Goal: Navigation & Orientation: Find specific page/section

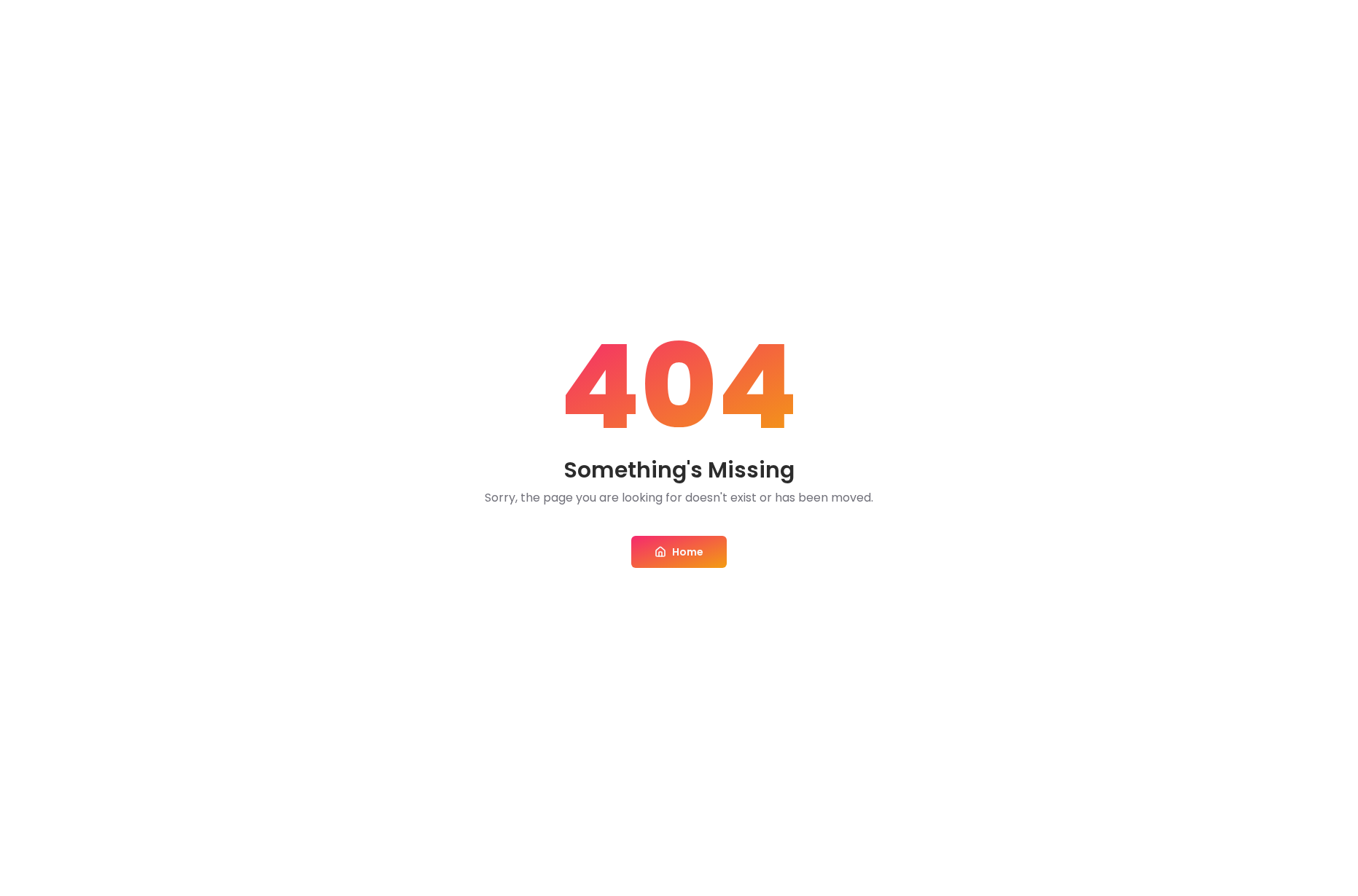
click at [695, 550] on link "Home" at bounding box center [679, 552] width 96 height 32
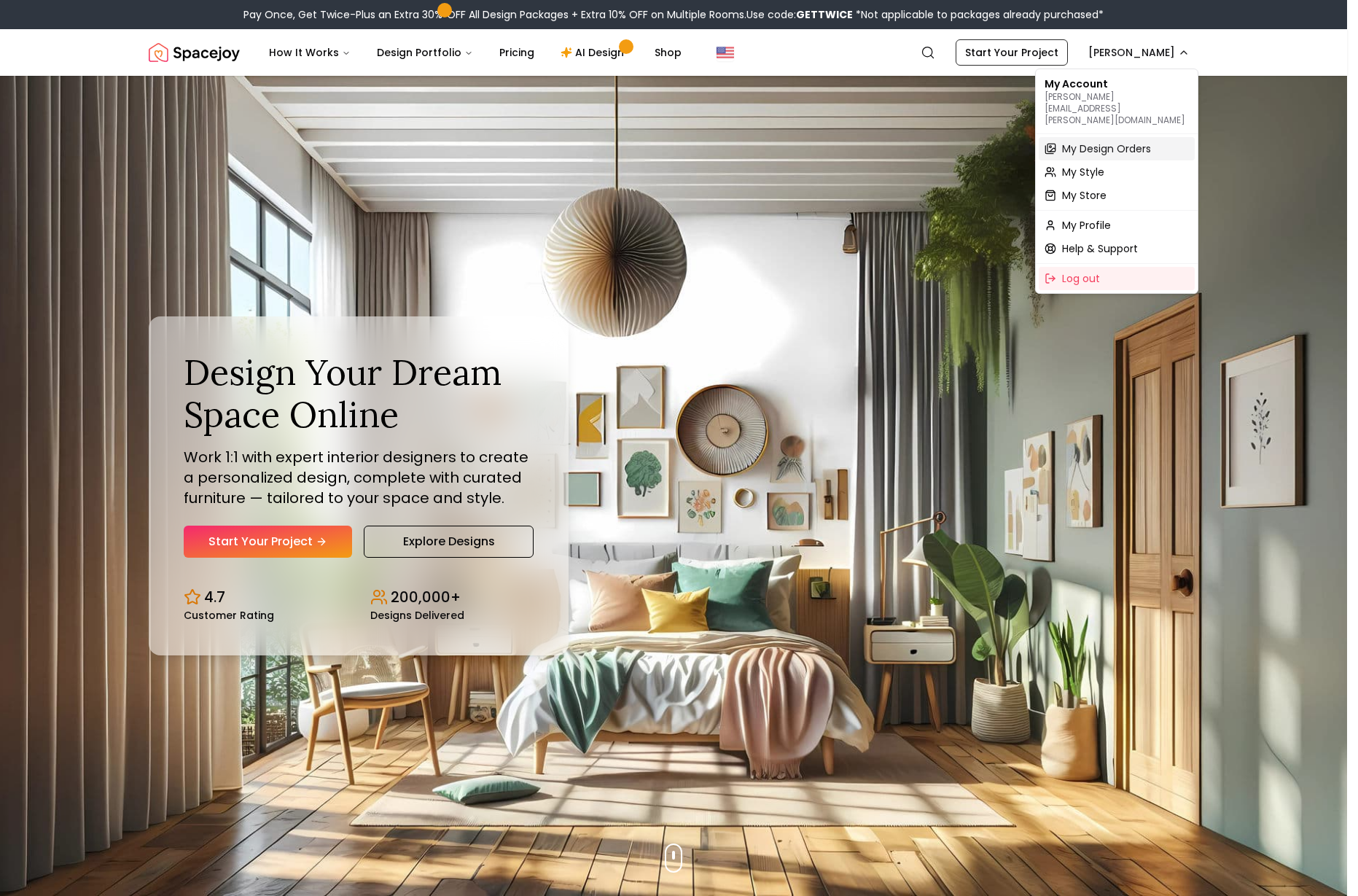
click at [1148, 141] on span "My Design Orders" at bounding box center [1106, 148] width 89 height 15
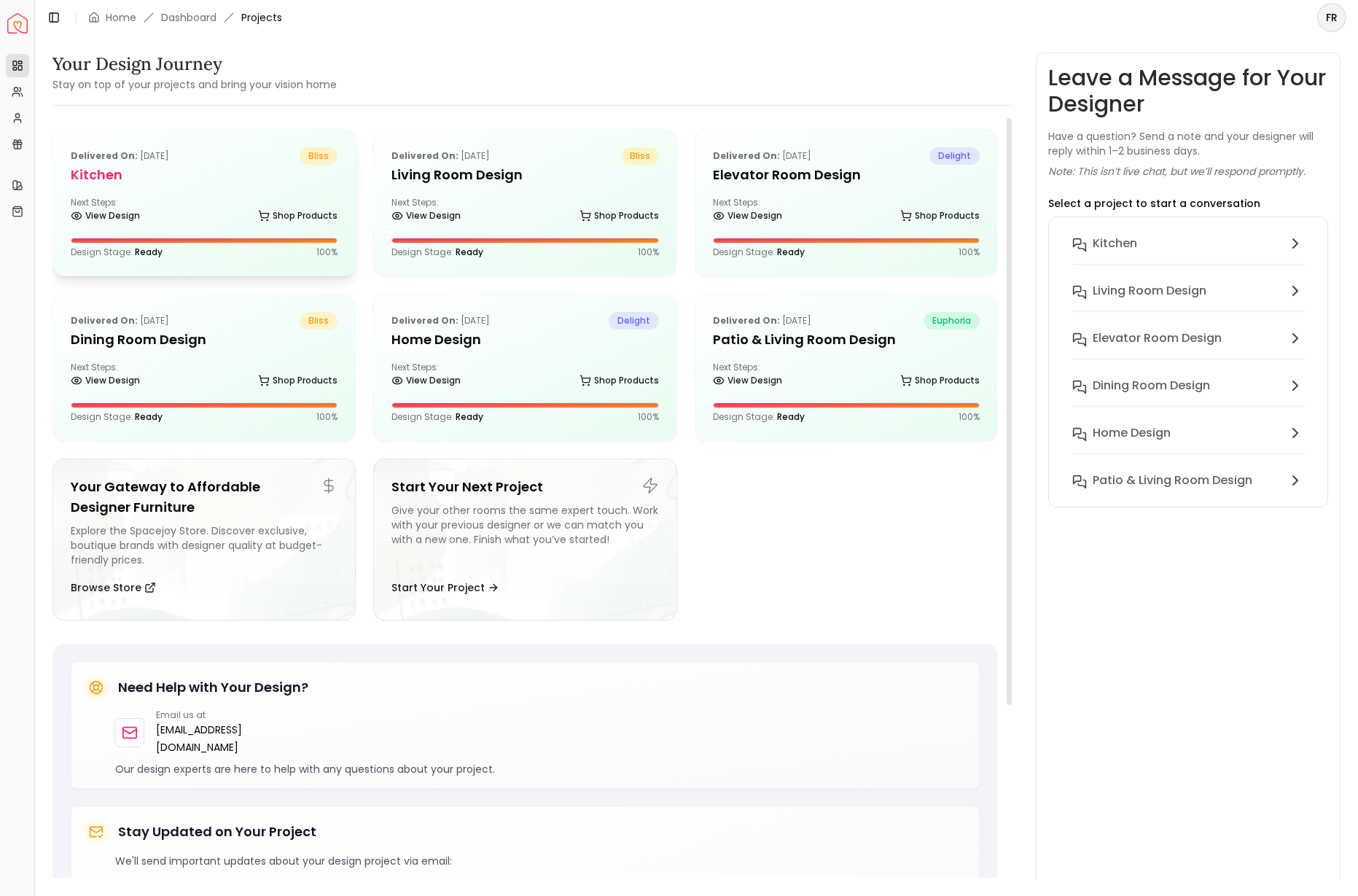
click at [157, 199] on div "Next Steps: View Design Shop Products" at bounding box center [204, 211] width 267 height 29
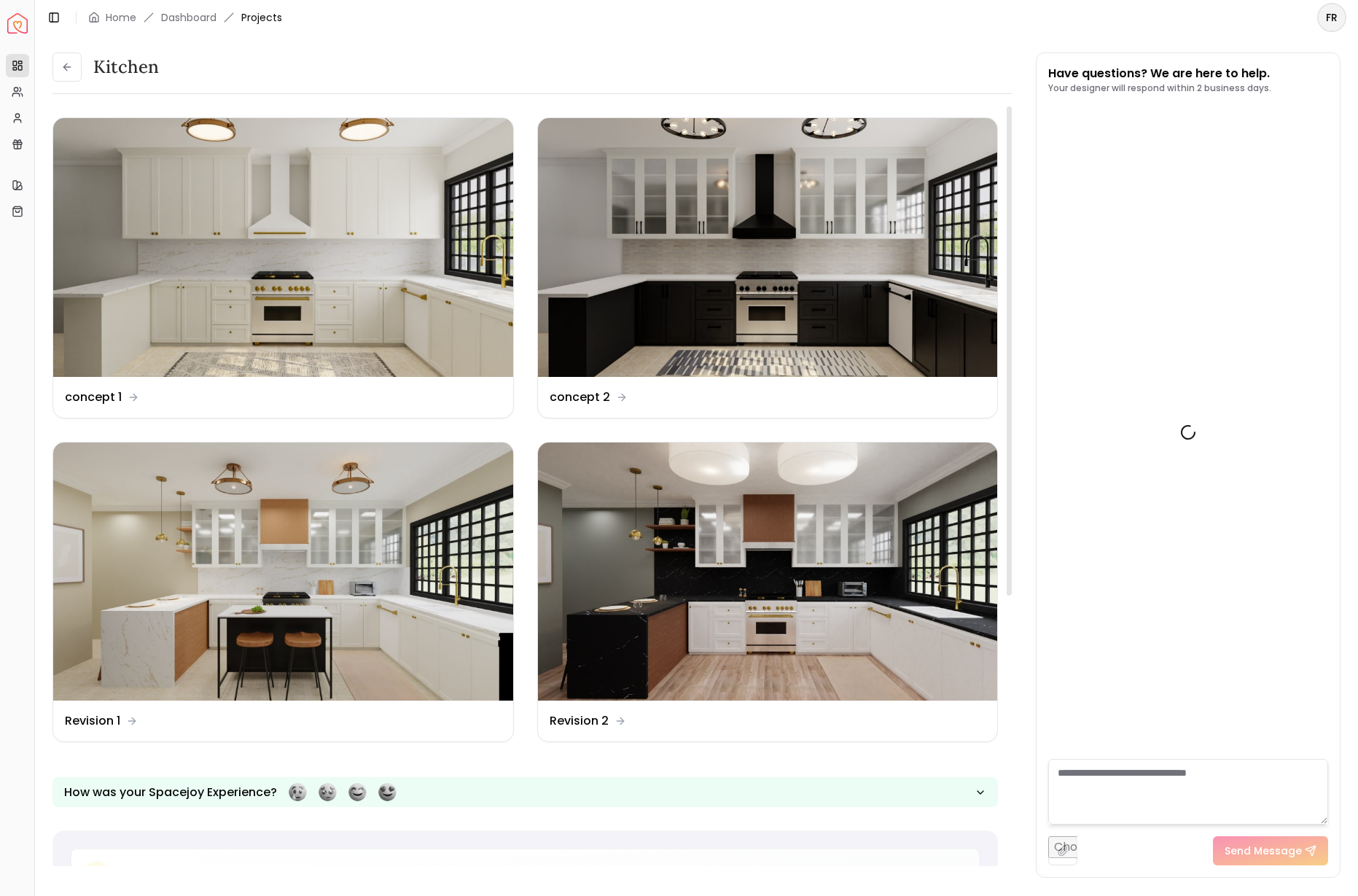
scroll to position [207, 0]
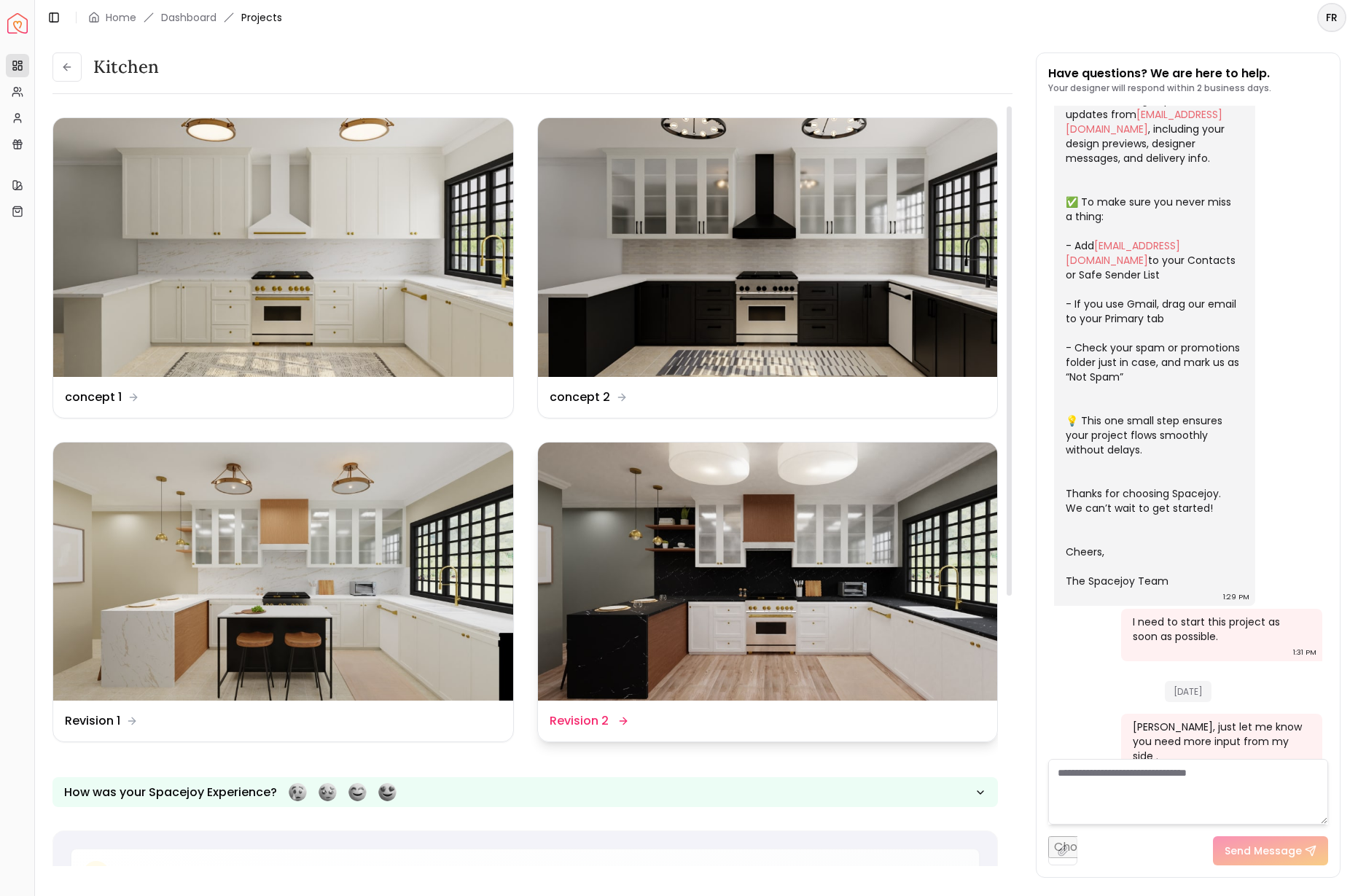
click at [608, 550] on img at bounding box center [768, 572] width 460 height 259
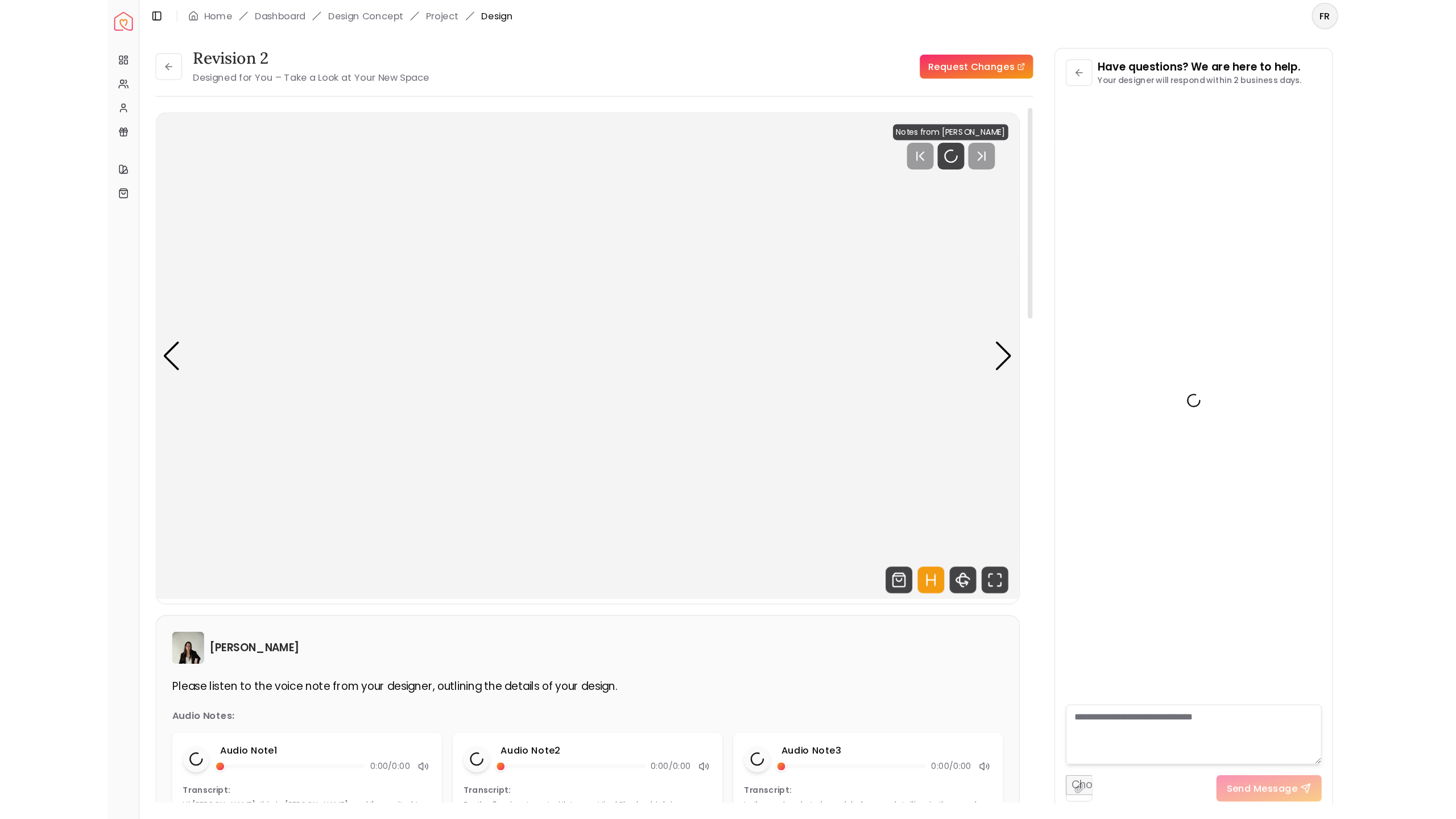
scroll to position [152, 0]
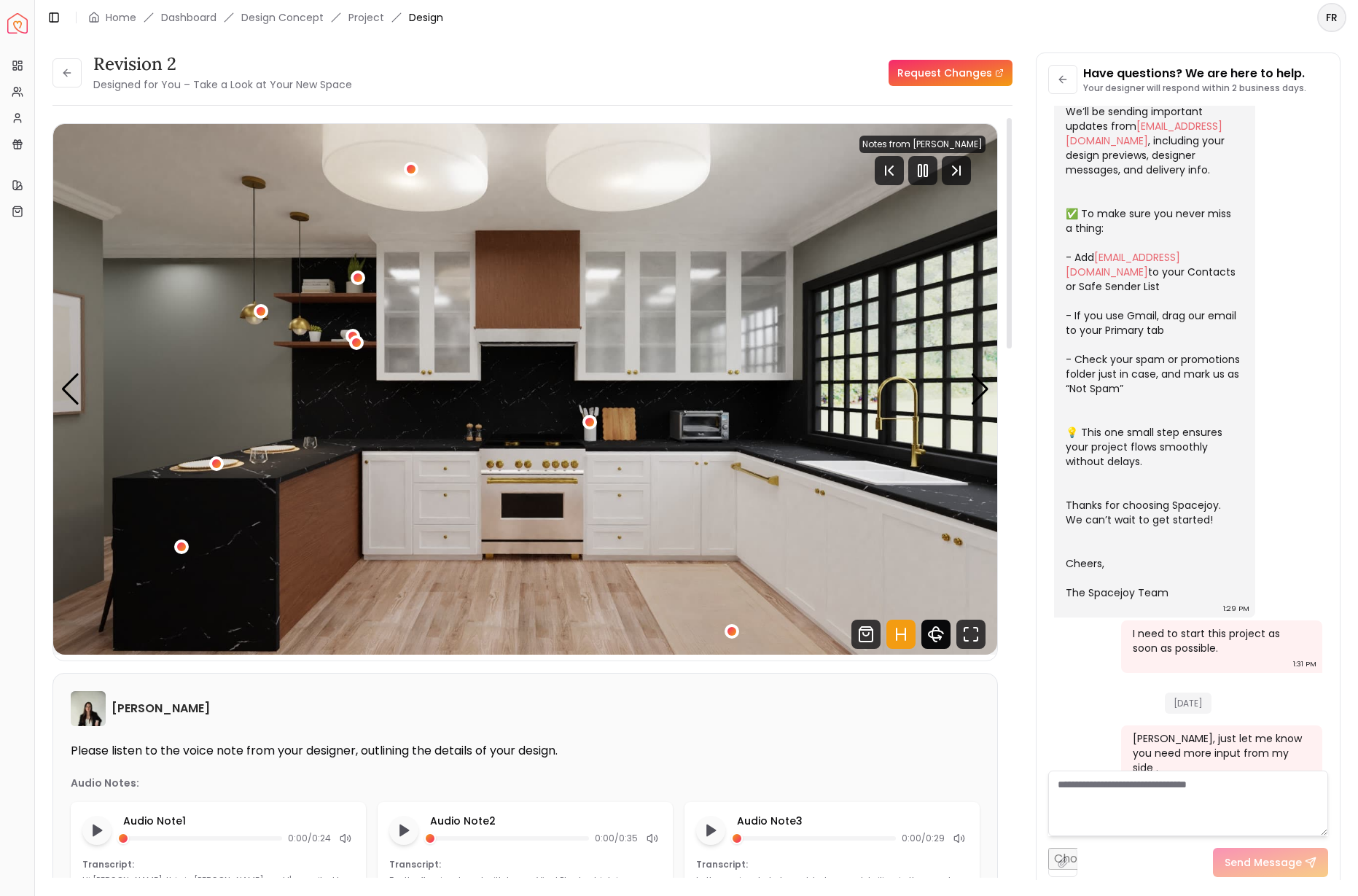
click at [938, 632] on icon "360 View" at bounding box center [935, 633] width 29 height 29
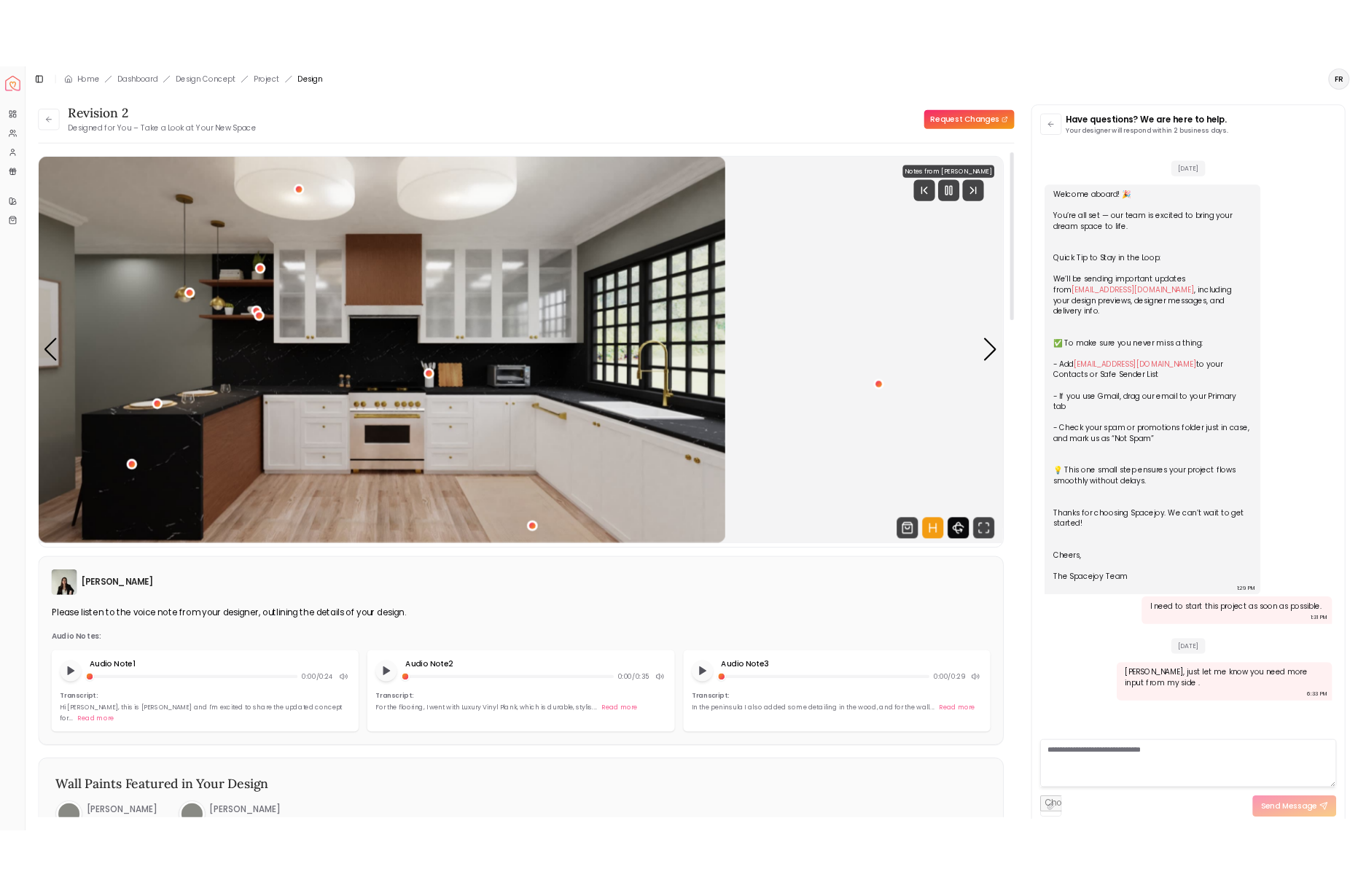
scroll to position [0, 0]
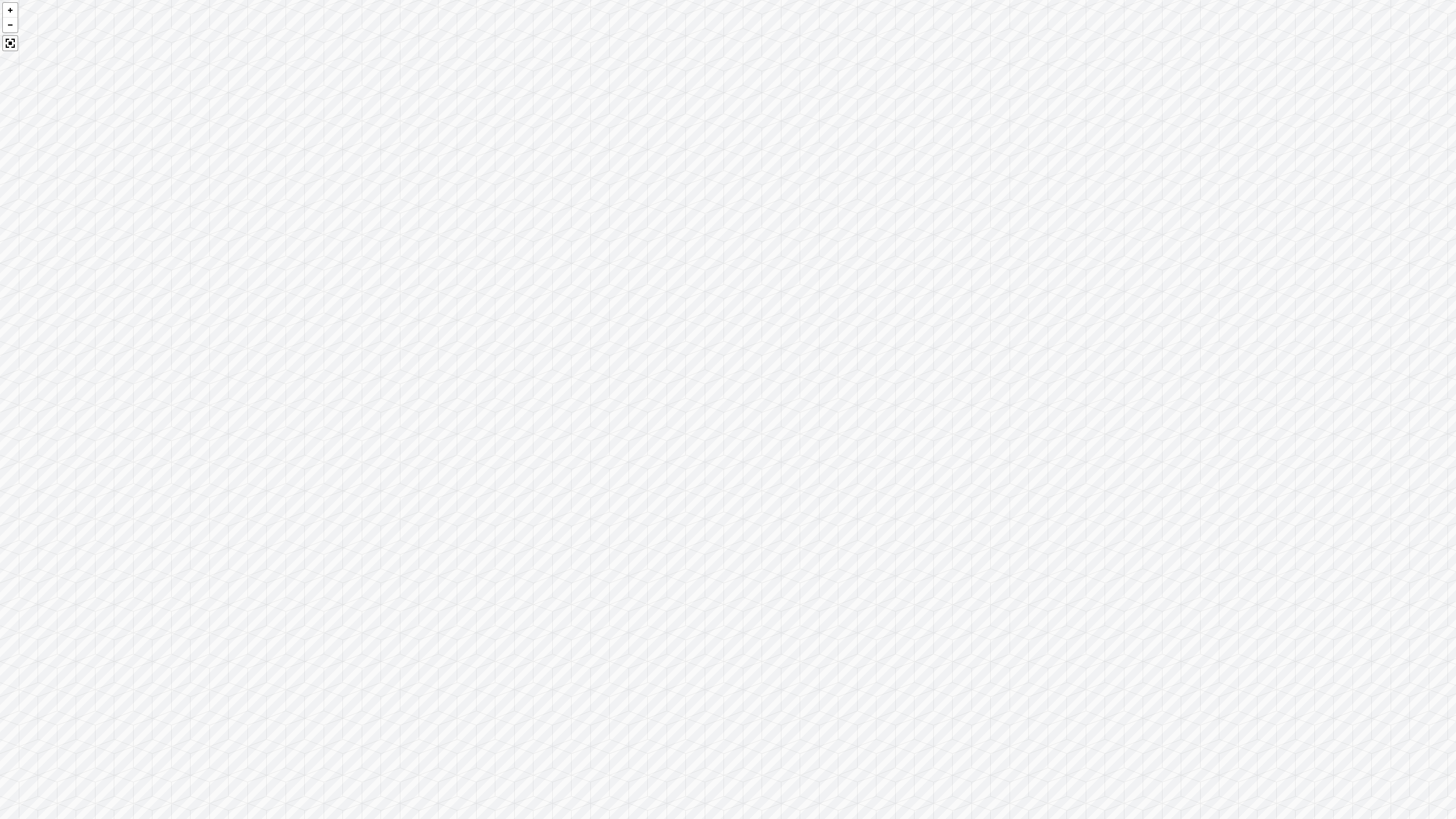
click at [9, 43] on div at bounding box center [10, 43] width 16 height 16
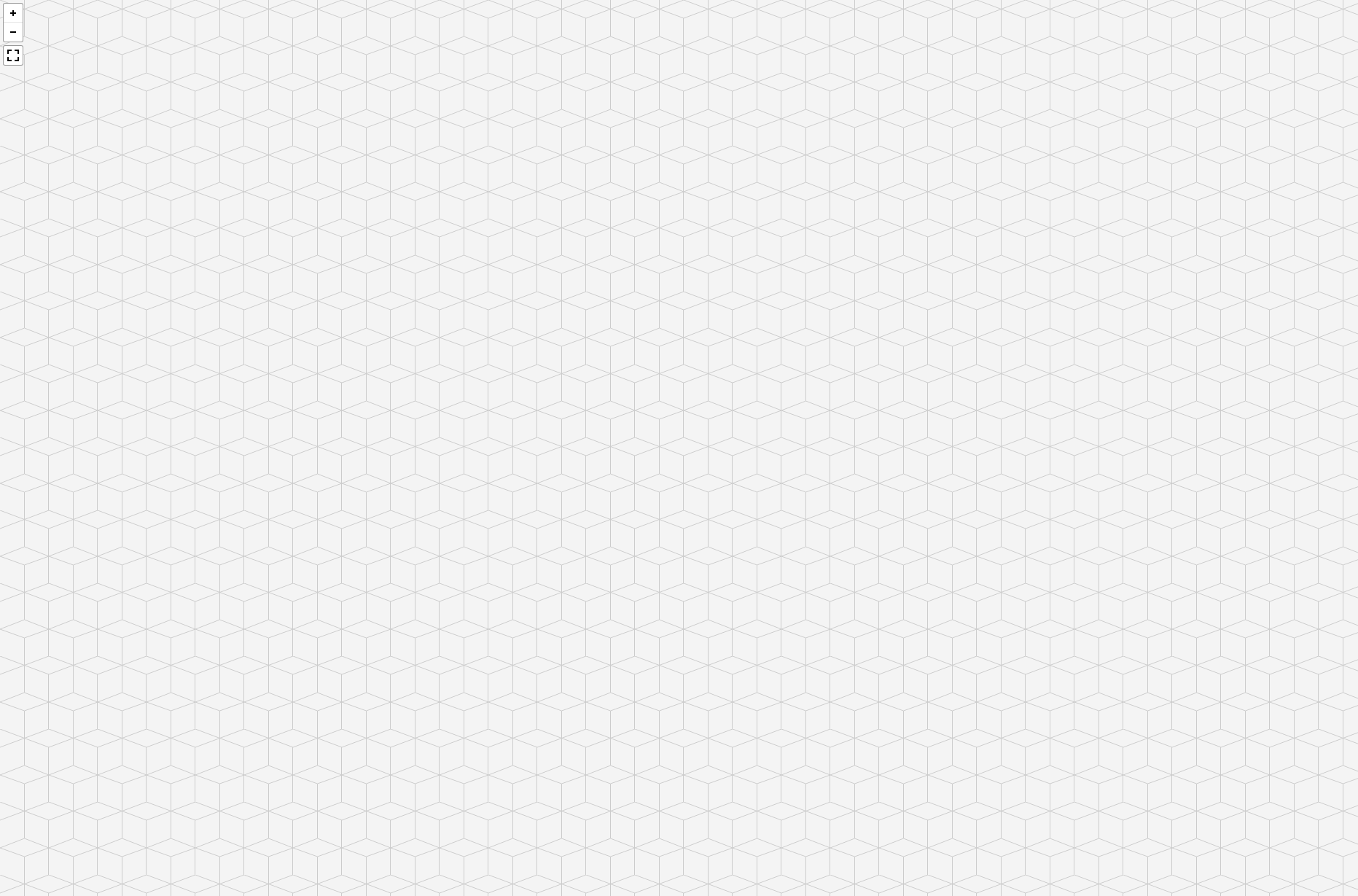
scroll to position [177, 0]
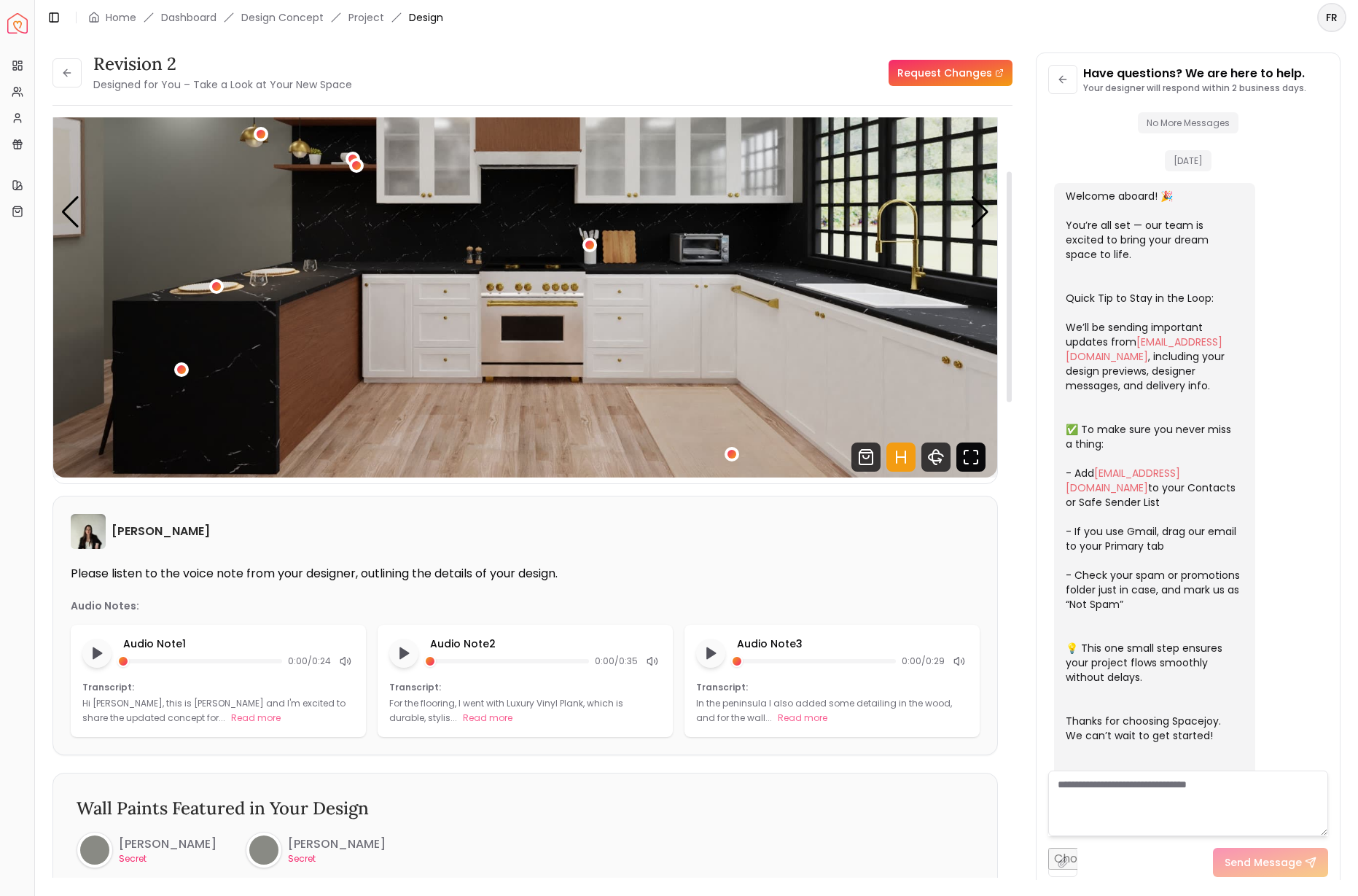
click at [976, 454] on icon "Fullscreen" at bounding box center [971, 456] width 29 height 29
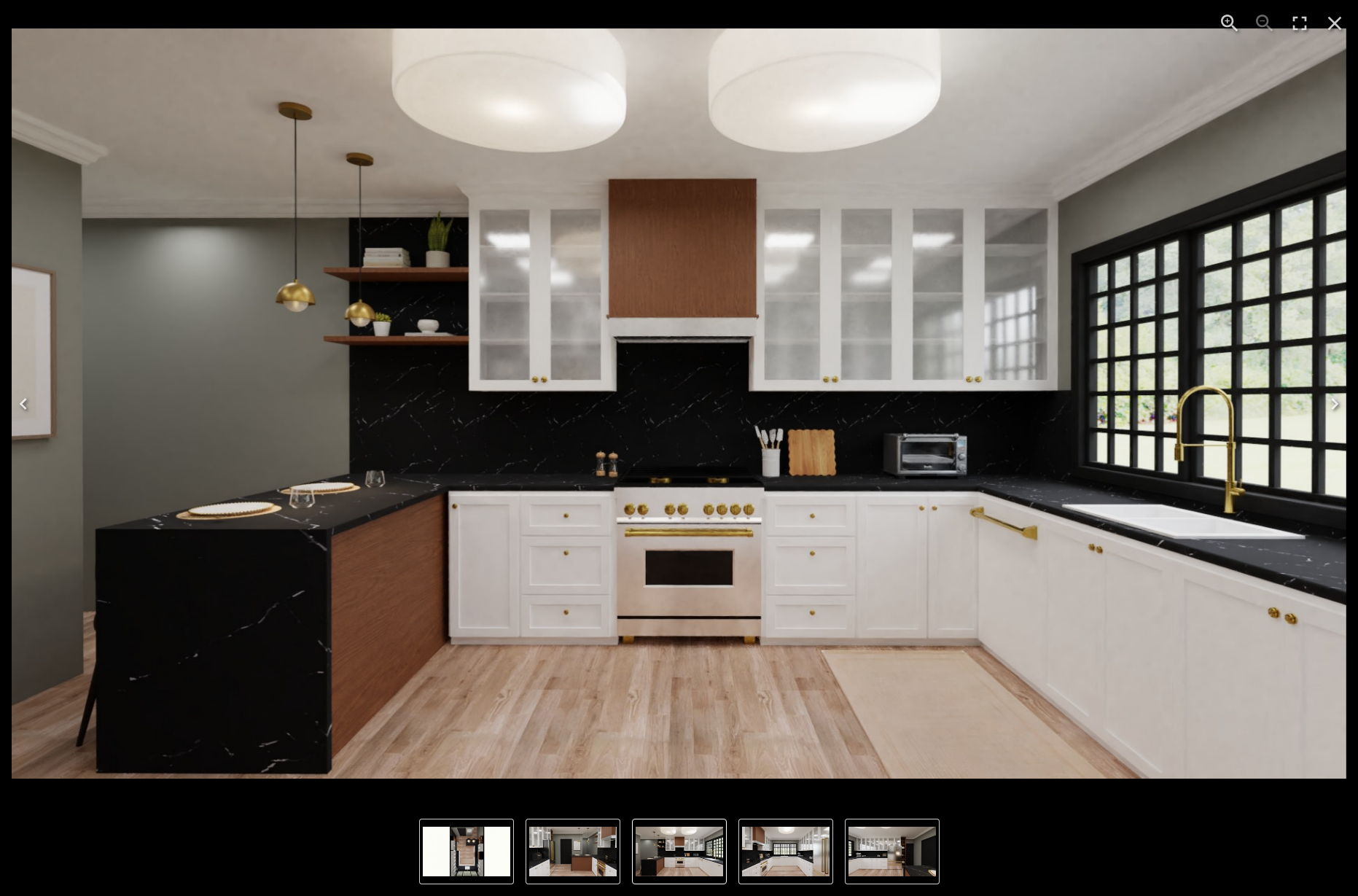
click at [113, 426] on img "1 of 6" at bounding box center [679, 404] width 1335 height 751
click at [28, 404] on icon "Previous" at bounding box center [23, 403] width 23 height 23
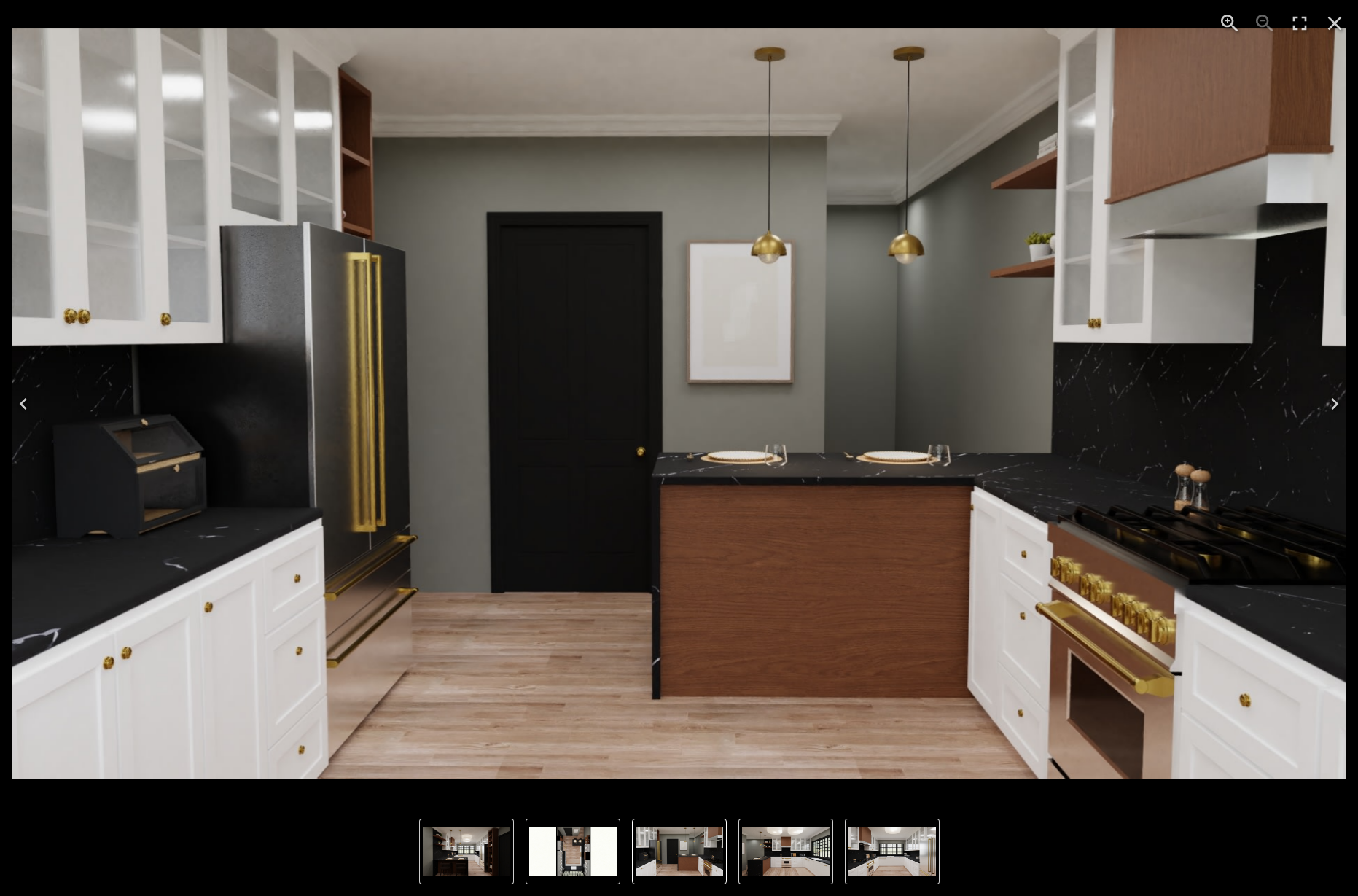
click at [28, 404] on icon "Previous" at bounding box center [23, 403] width 23 height 23
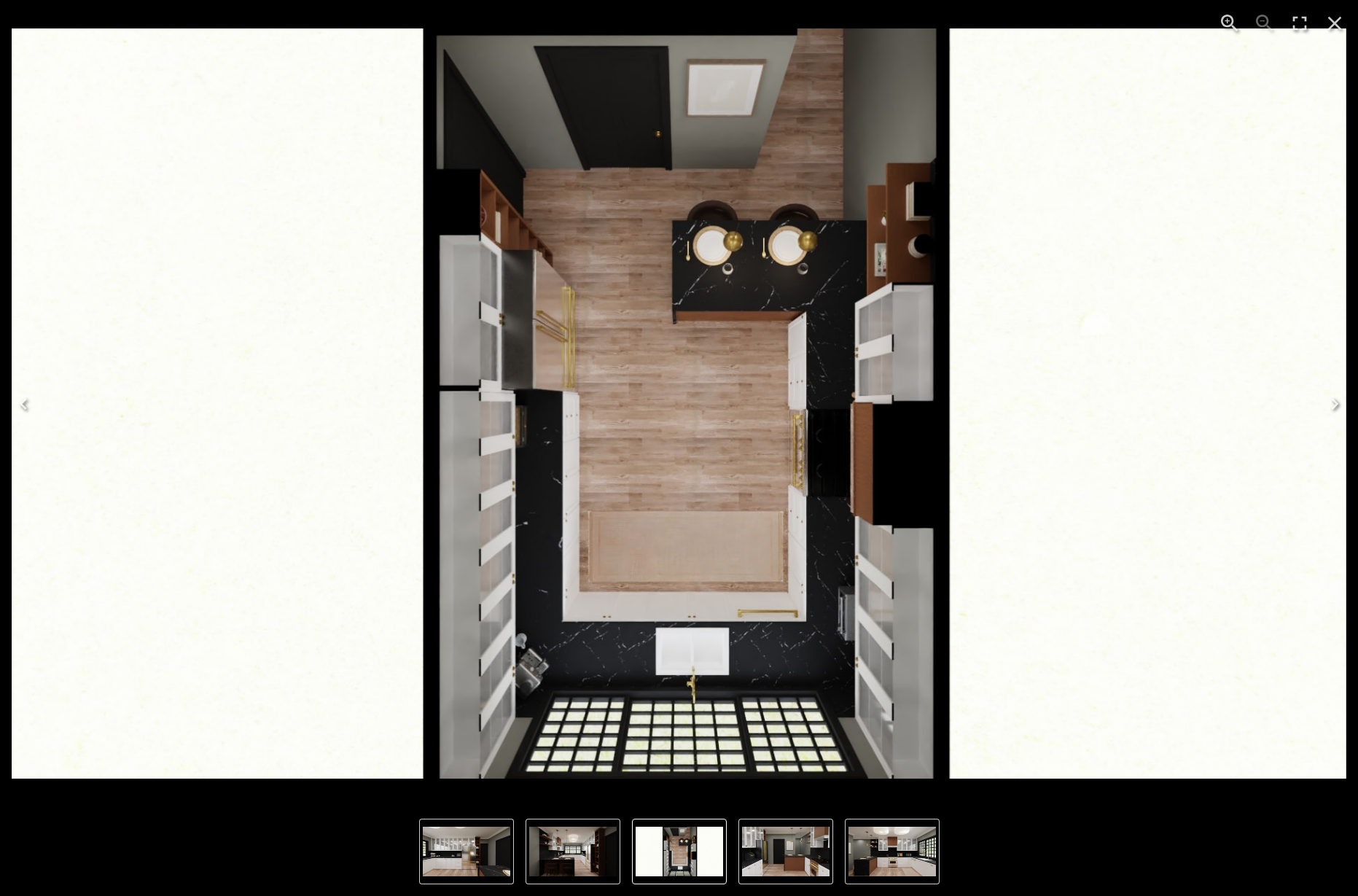
click at [28, 404] on icon "Previous" at bounding box center [23, 403] width 23 height 23
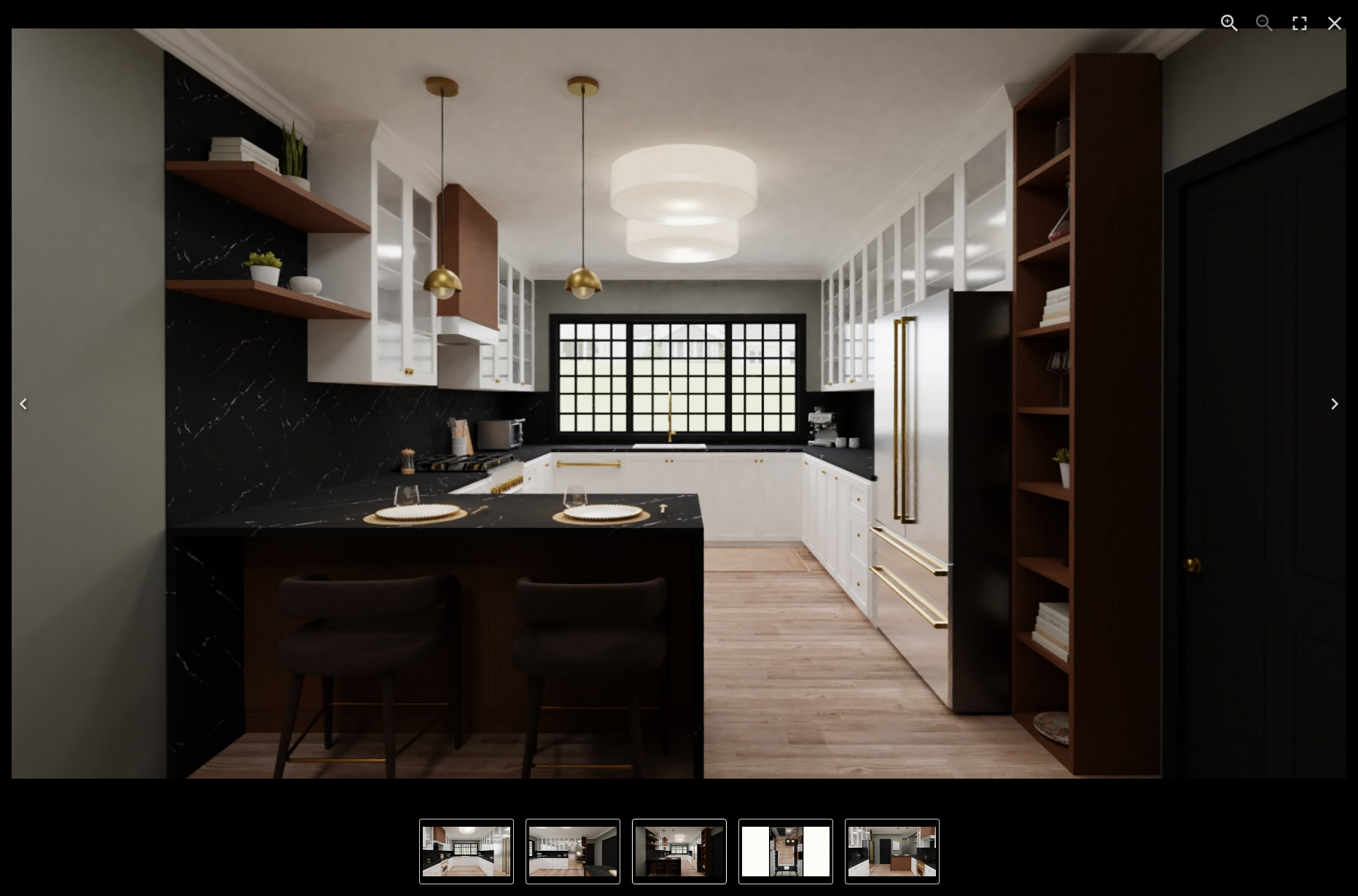
click at [28, 404] on icon "Previous" at bounding box center [23, 403] width 23 height 23
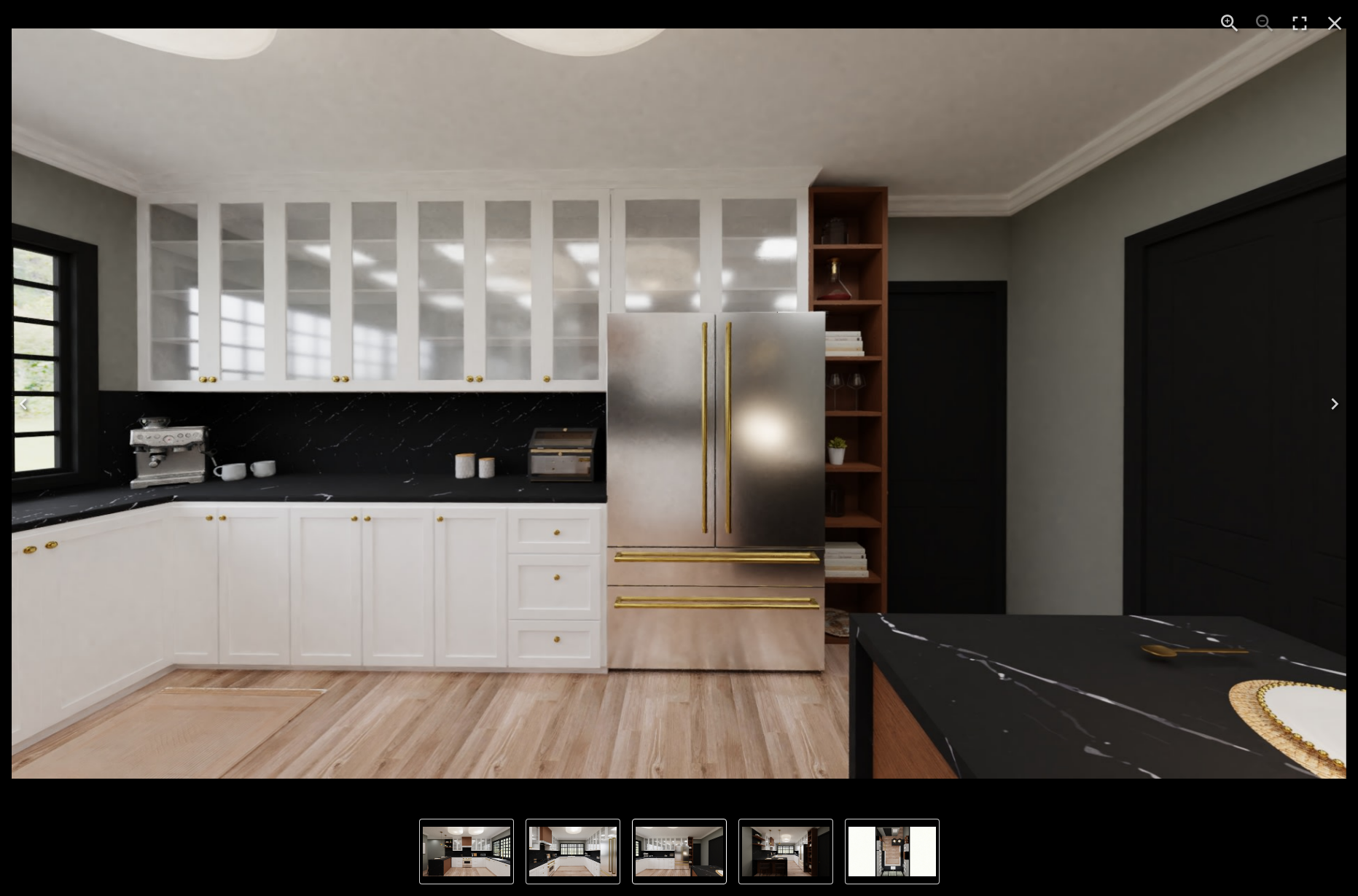
click at [28, 404] on icon "Previous" at bounding box center [23, 403] width 23 height 23
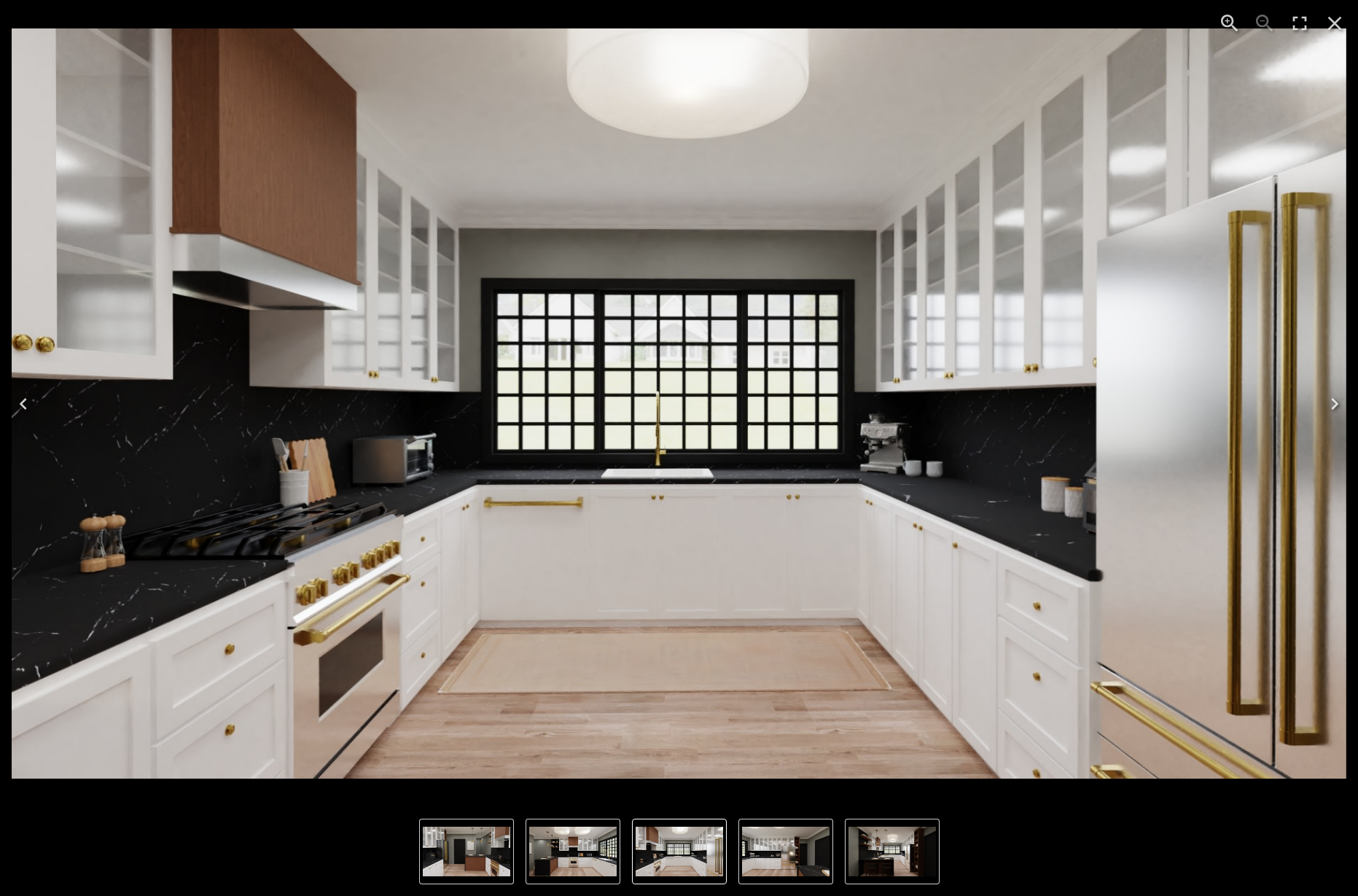
click at [28, 404] on icon "Previous" at bounding box center [23, 403] width 23 height 23
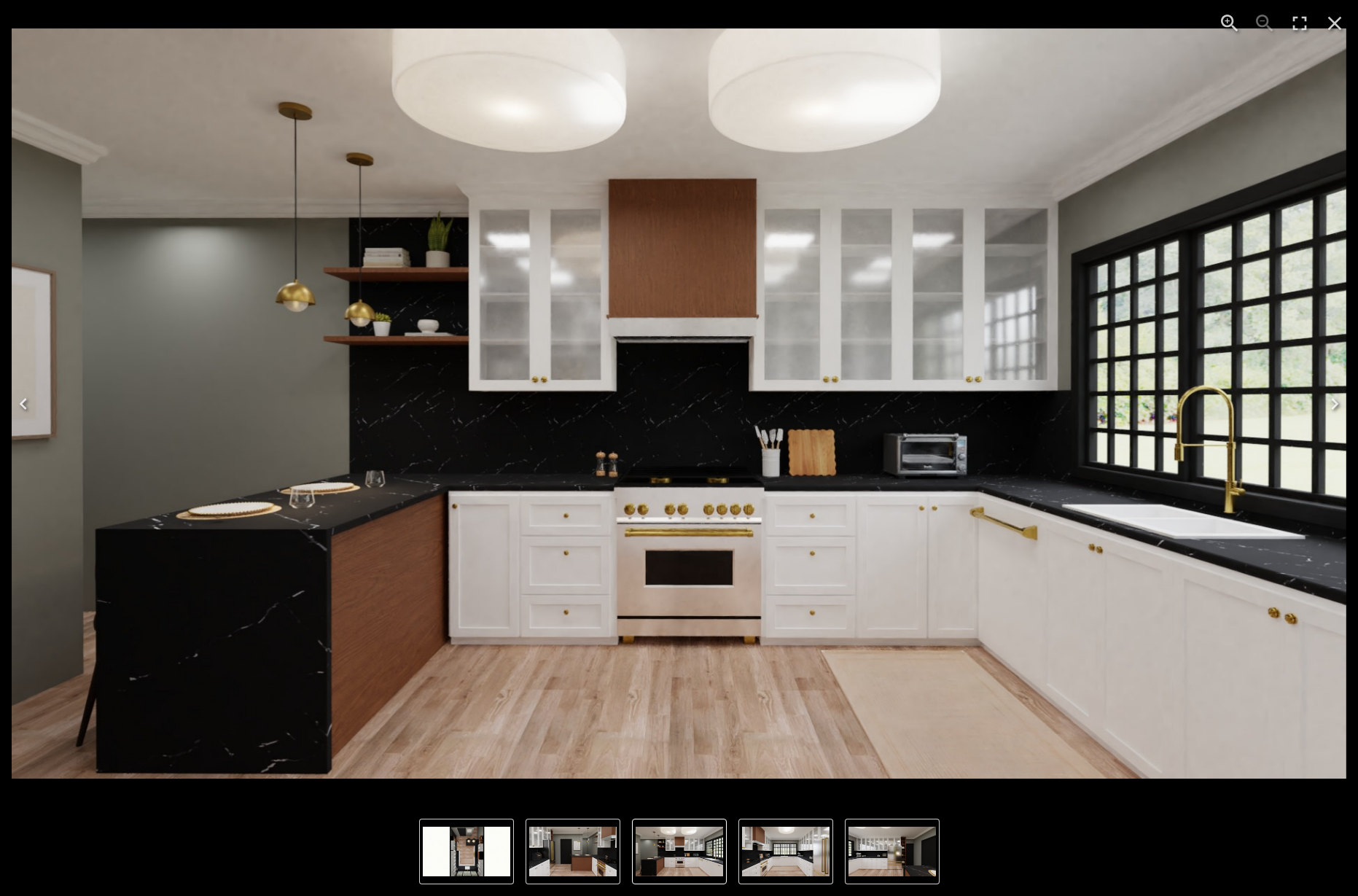
click at [28, 404] on icon "Previous" at bounding box center [23, 403] width 23 height 23
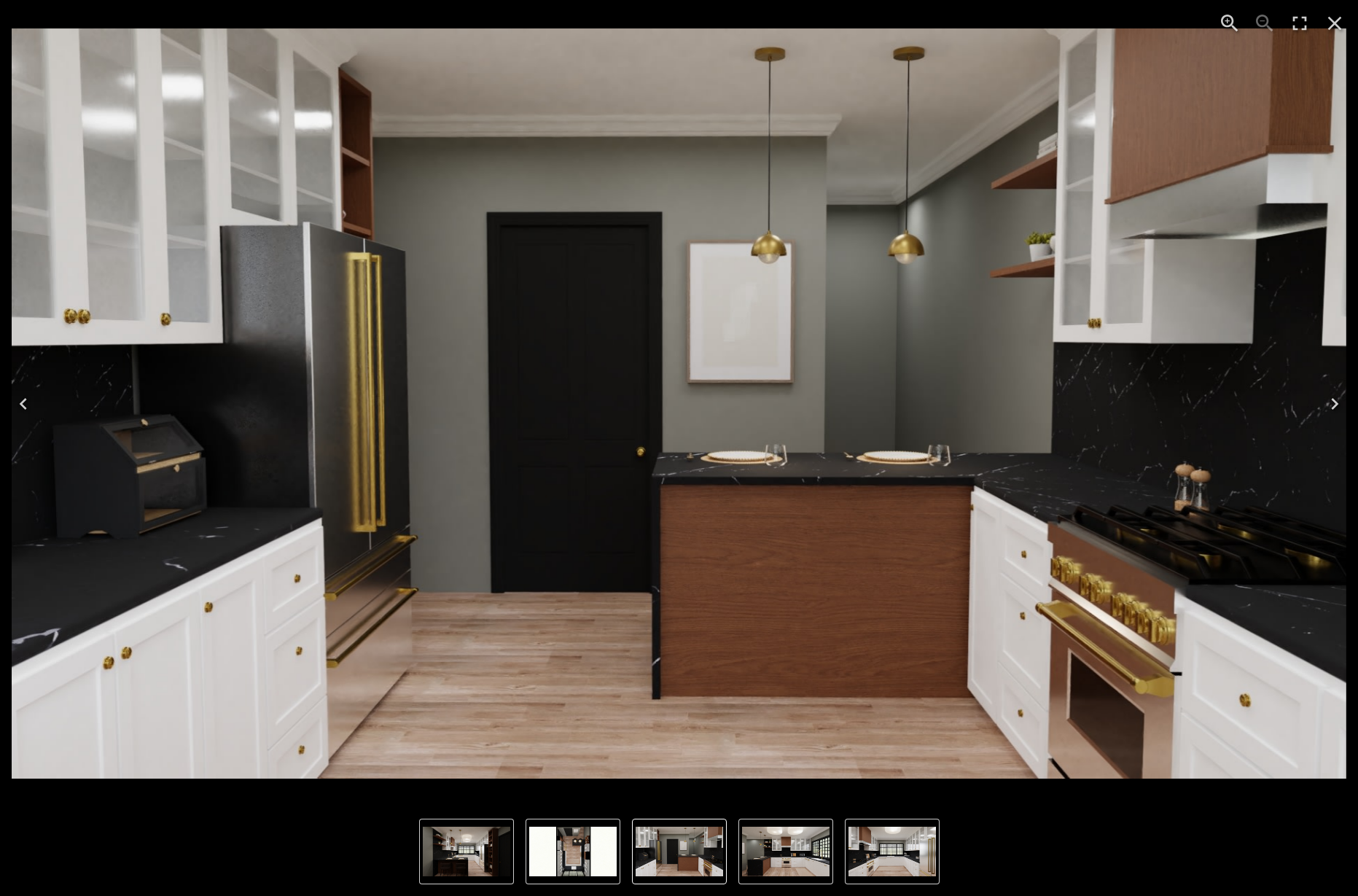
click at [28, 404] on icon "Previous" at bounding box center [23, 403] width 23 height 23
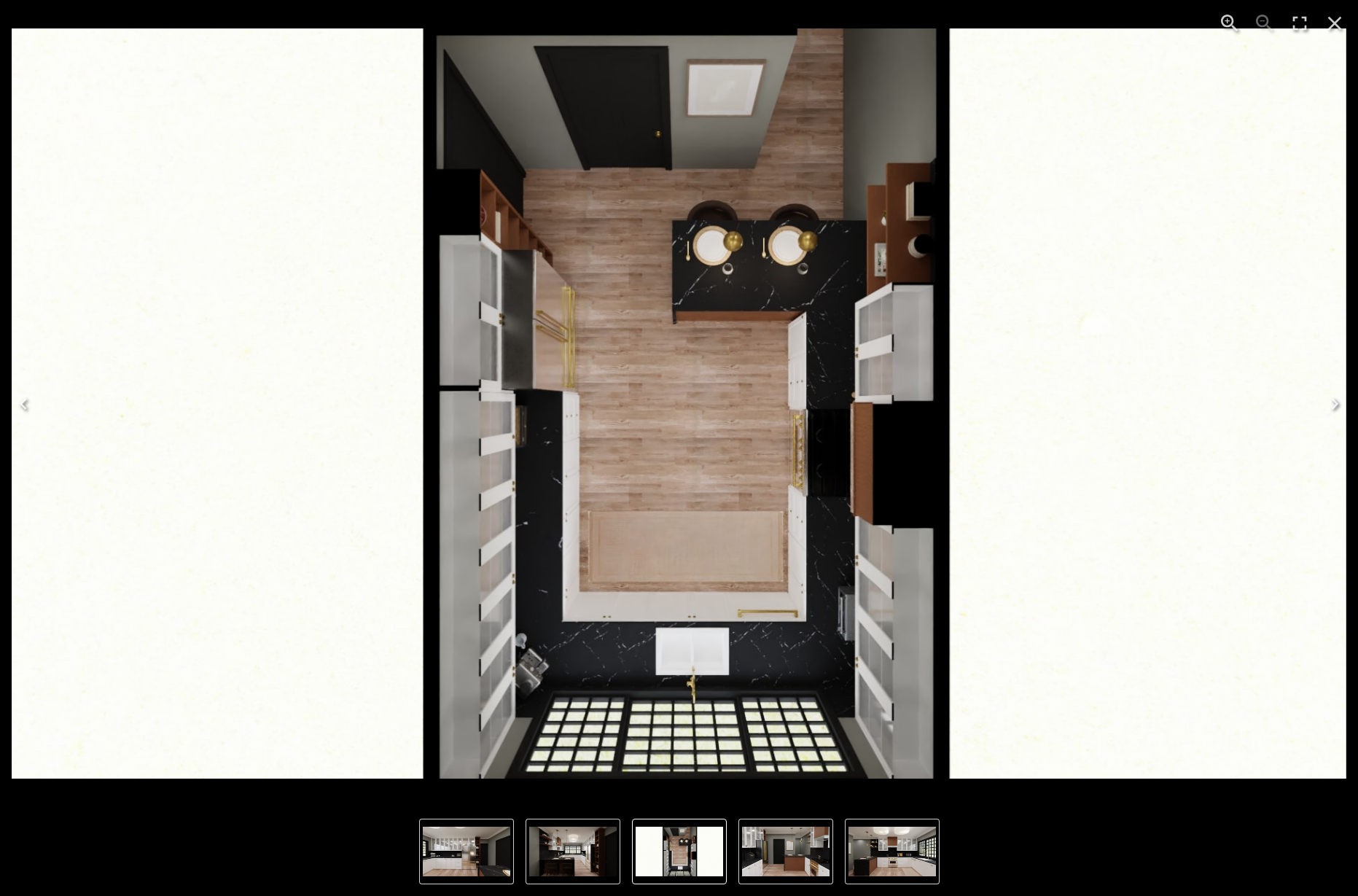
click at [28, 404] on icon "Previous" at bounding box center [23, 403] width 23 height 23
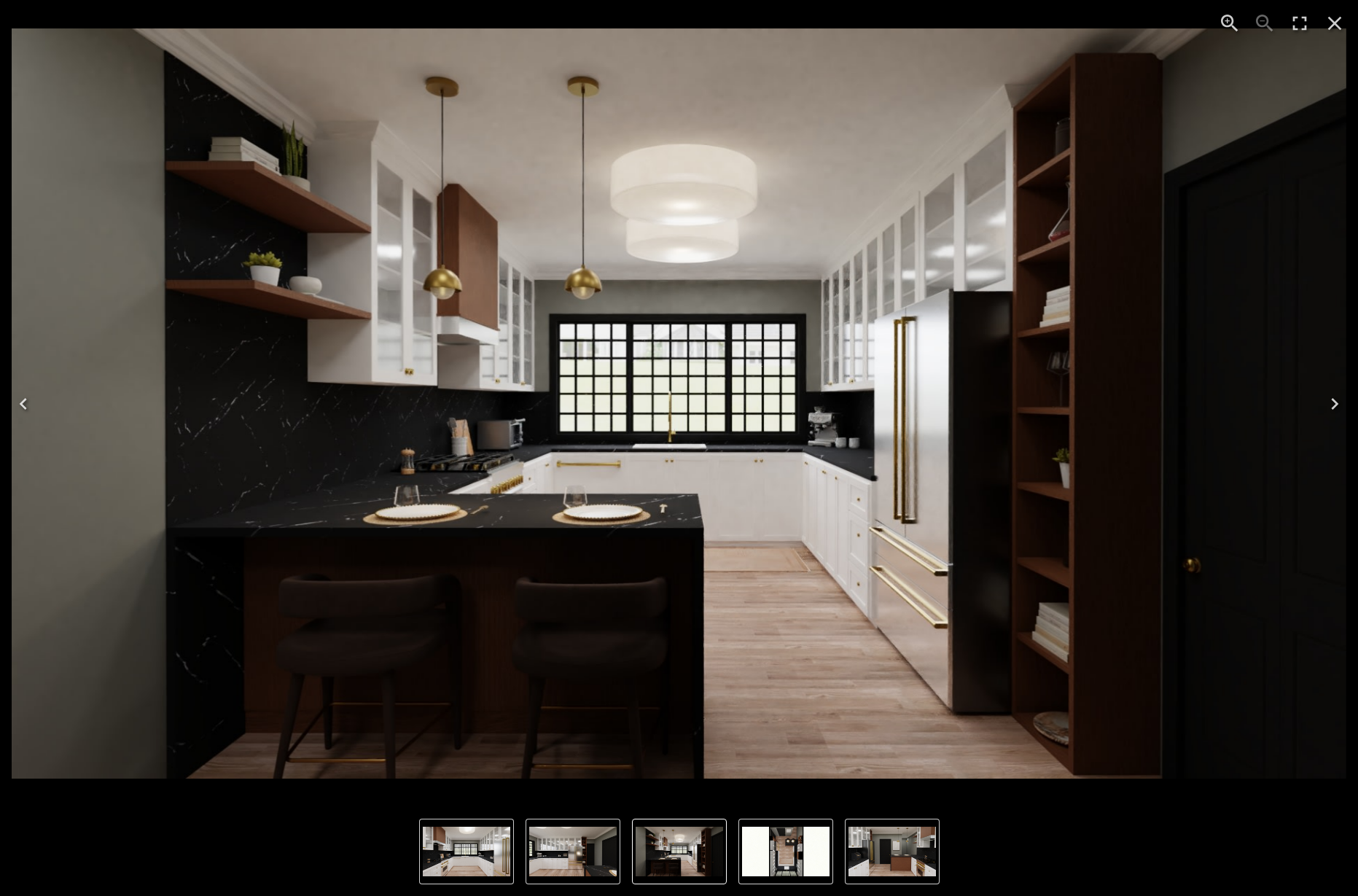
click at [28, 404] on icon "Previous" at bounding box center [23, 403] width 23 height 23
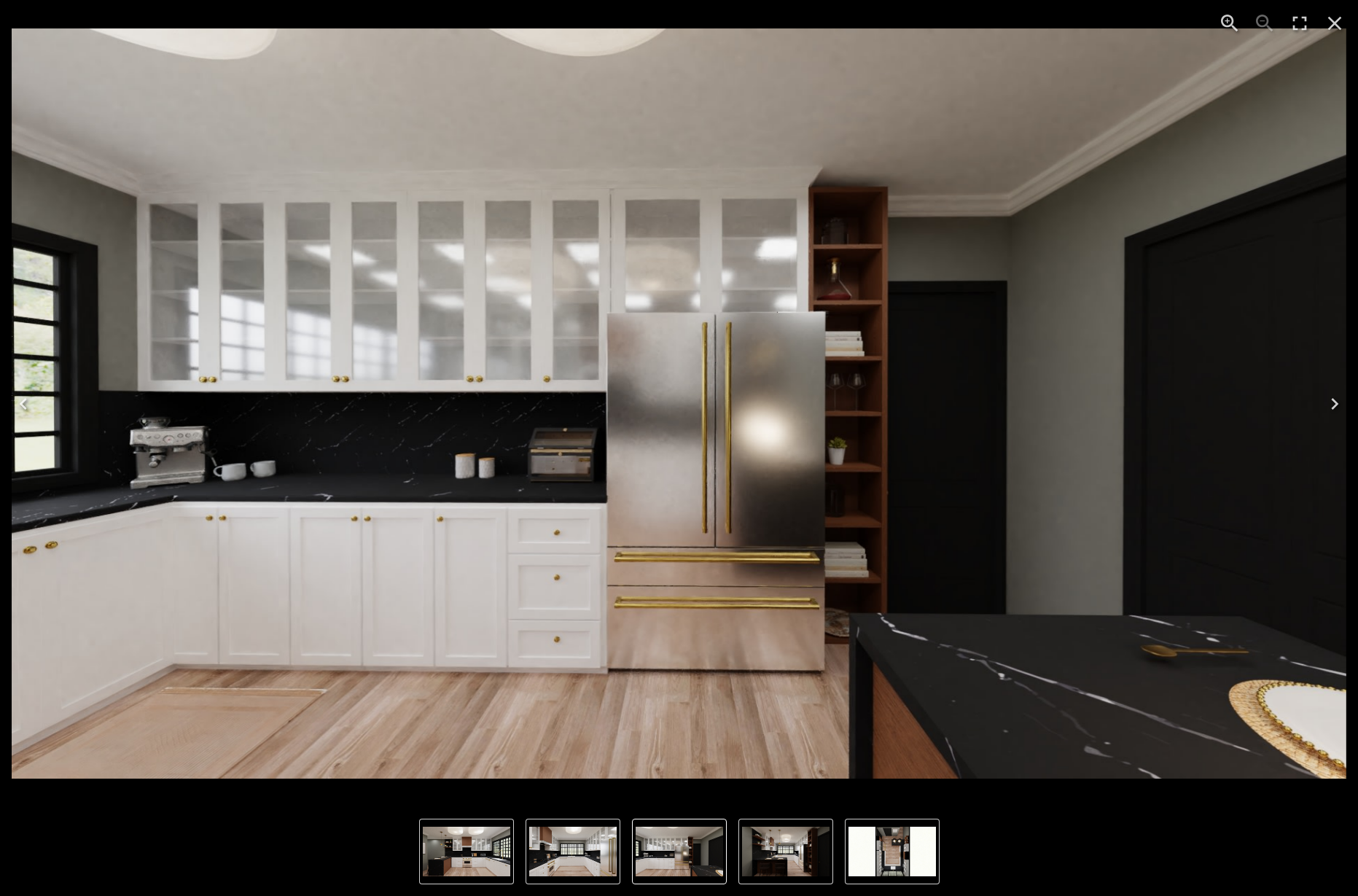
click at [28, 404] on icon "Previous" at bounding box center [23, 403] width 23 height 23
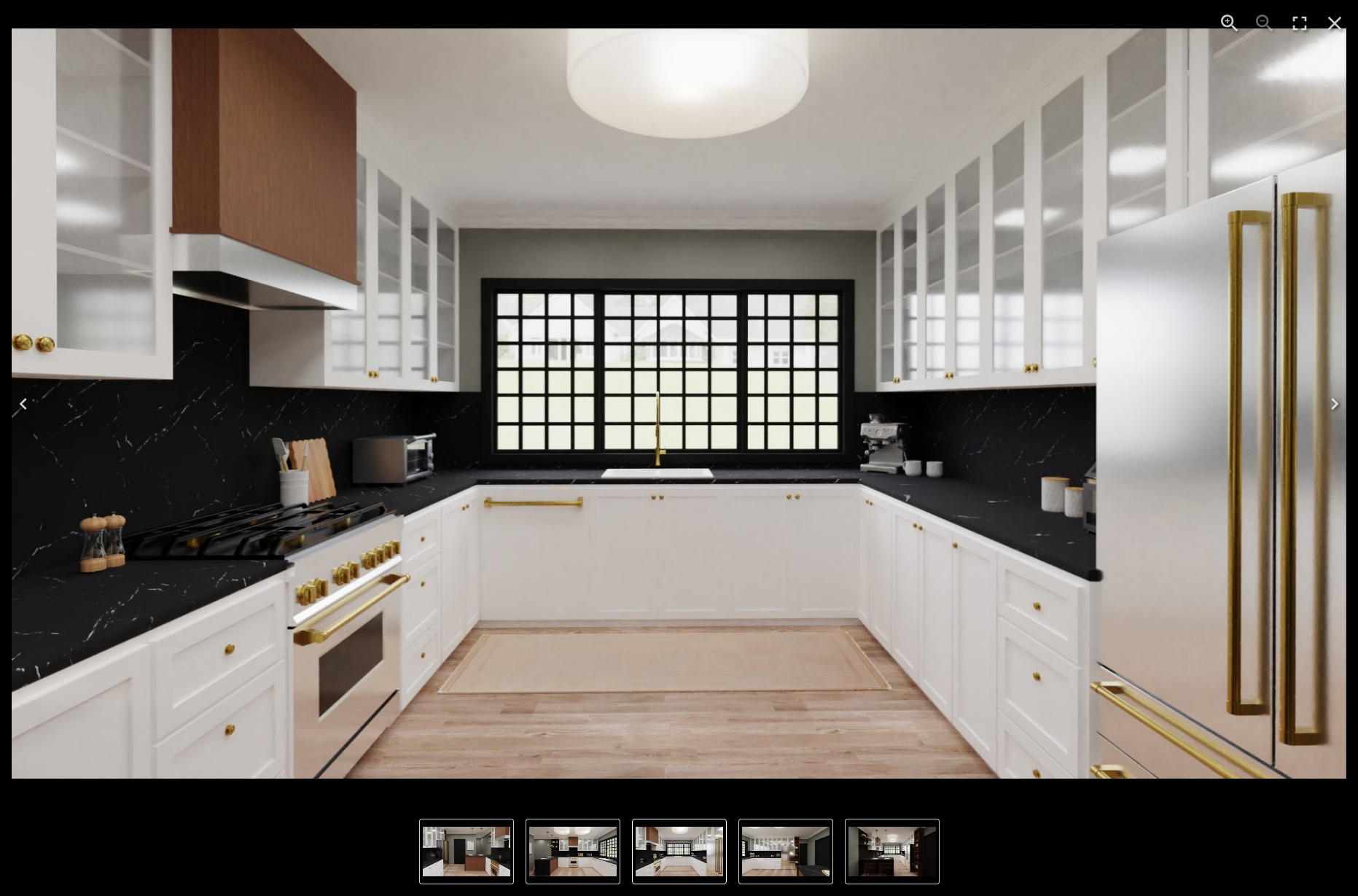
click at [28, 404] on icon "Previous" at bounding box center [23, 403] width 23 height 23
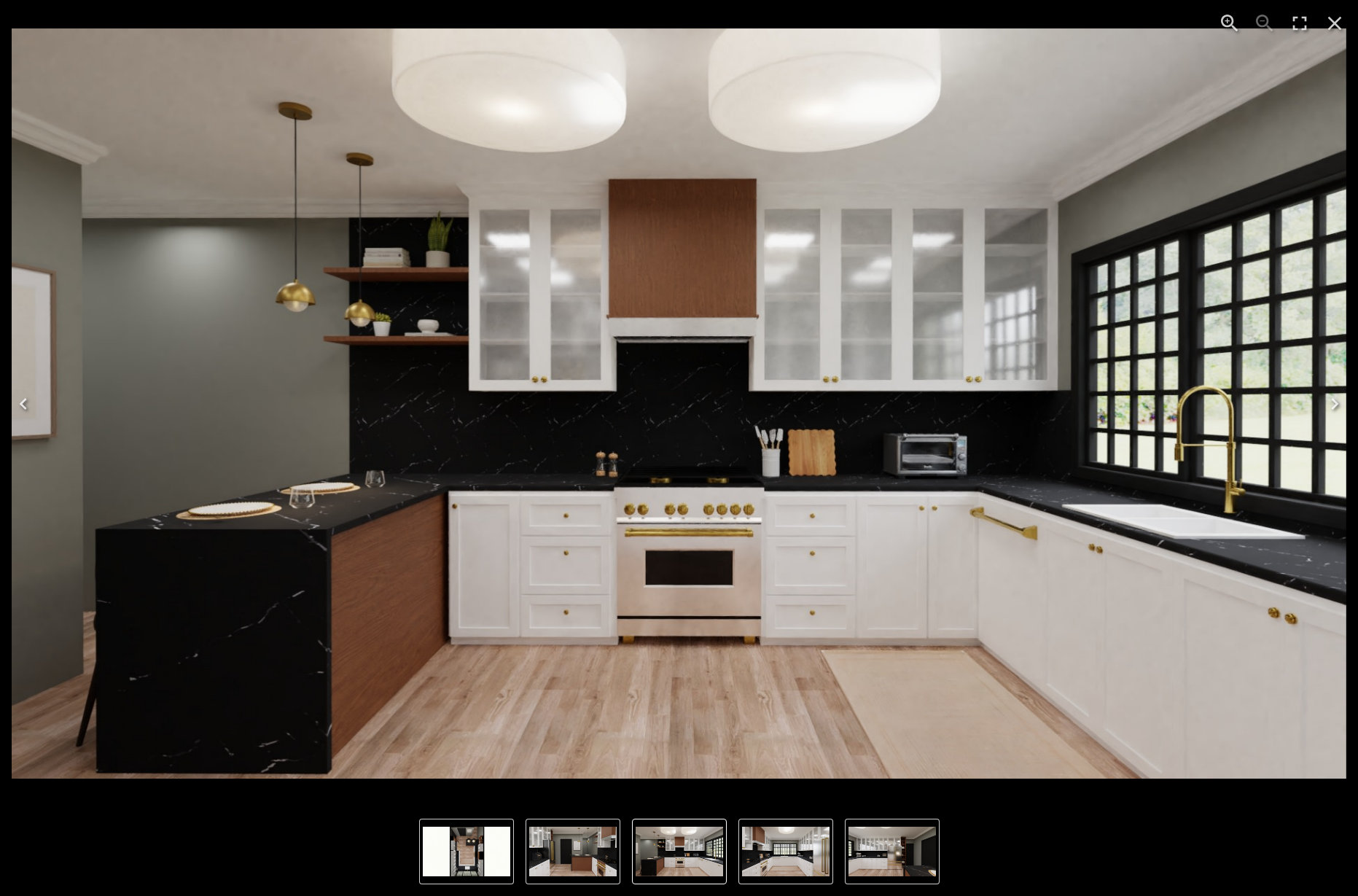
click at [28, 404] on icon "Previous" at bounding box center [23, 403] width 23 height 23
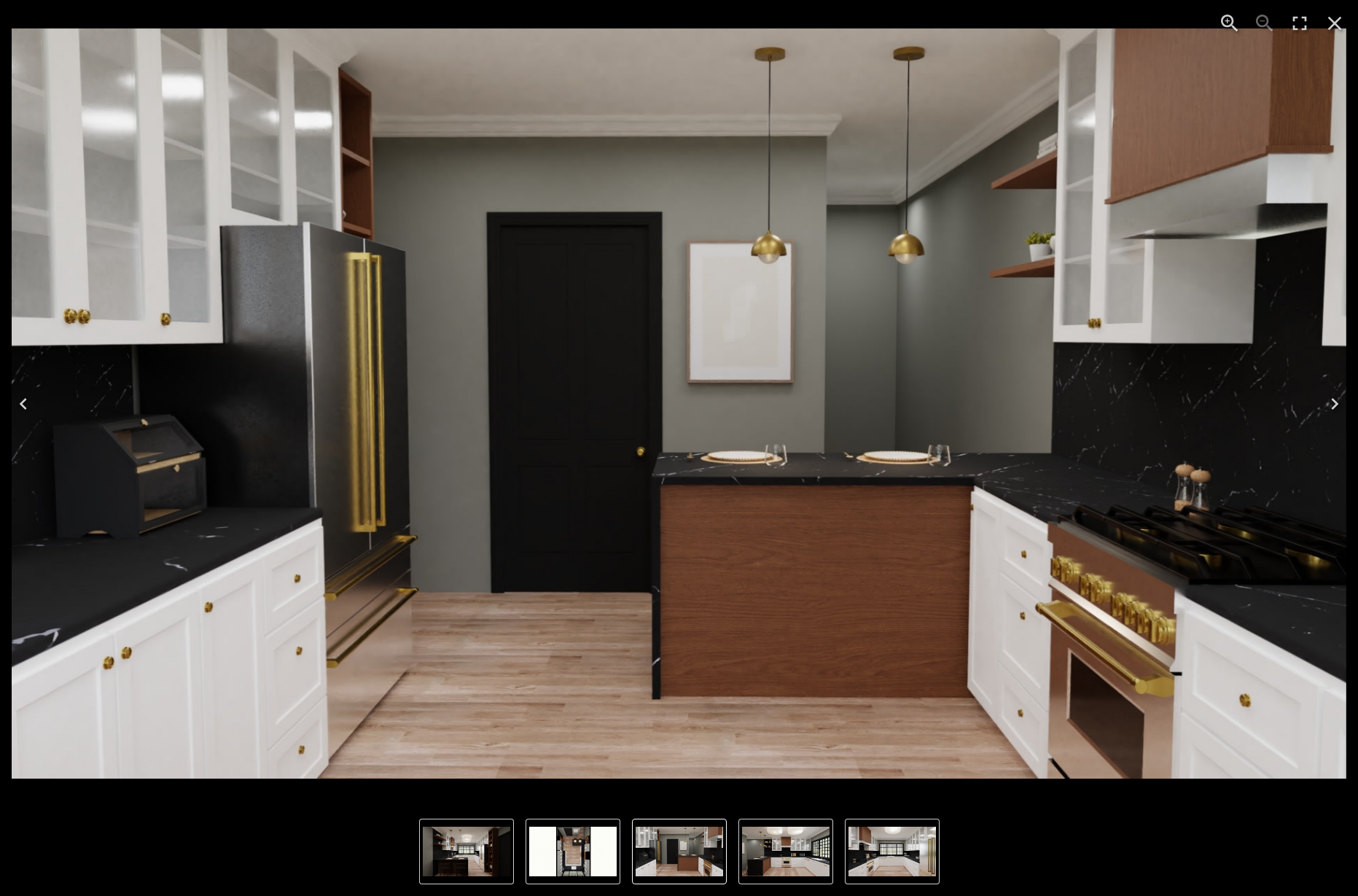
click at [28, 404] on icon "Previous" at bounding box center [23, 403] width 23 height 23
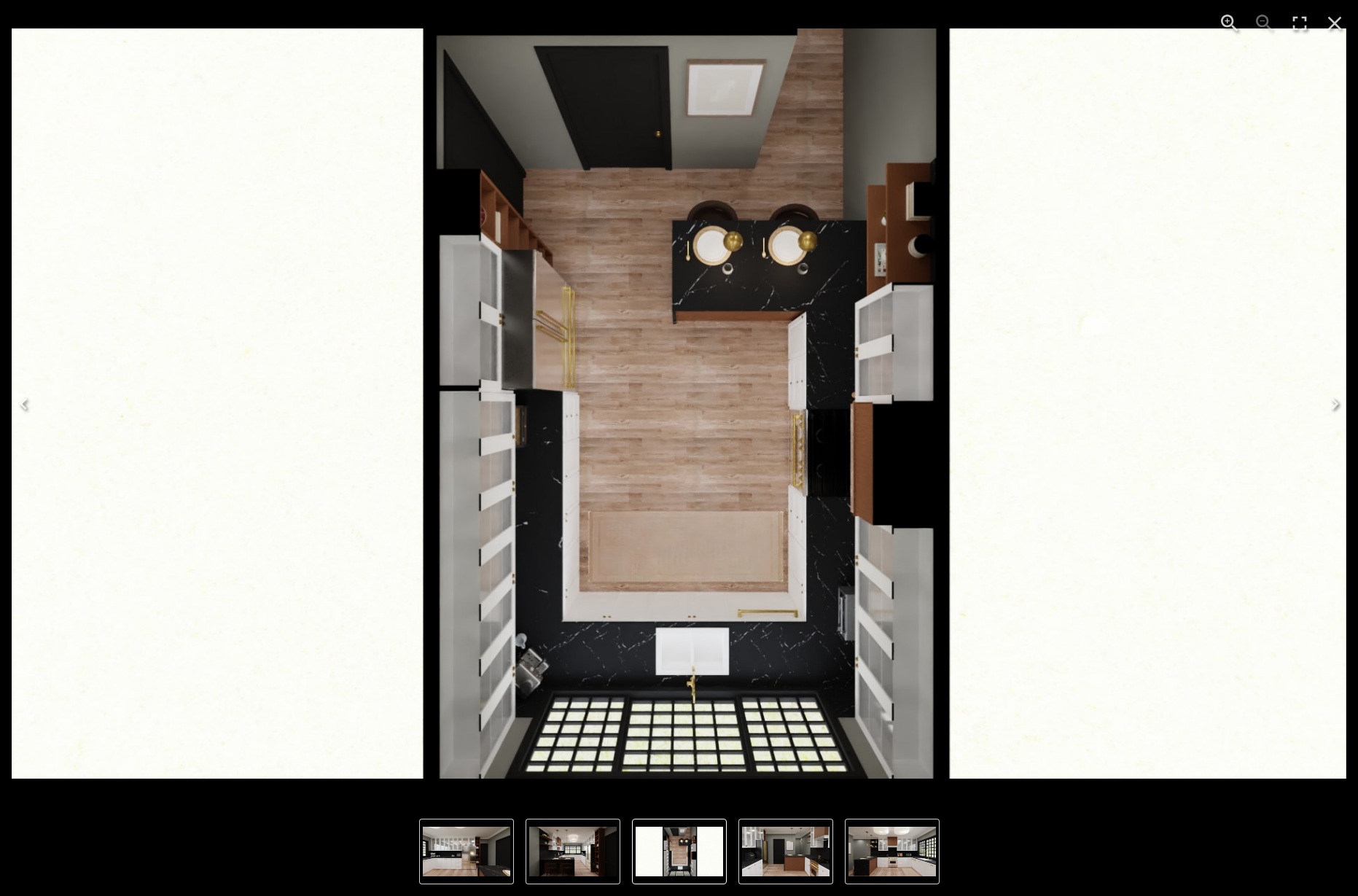
click at [28, 404] on icon "Previous" at bounding box center [23, 403] width 23 height 23
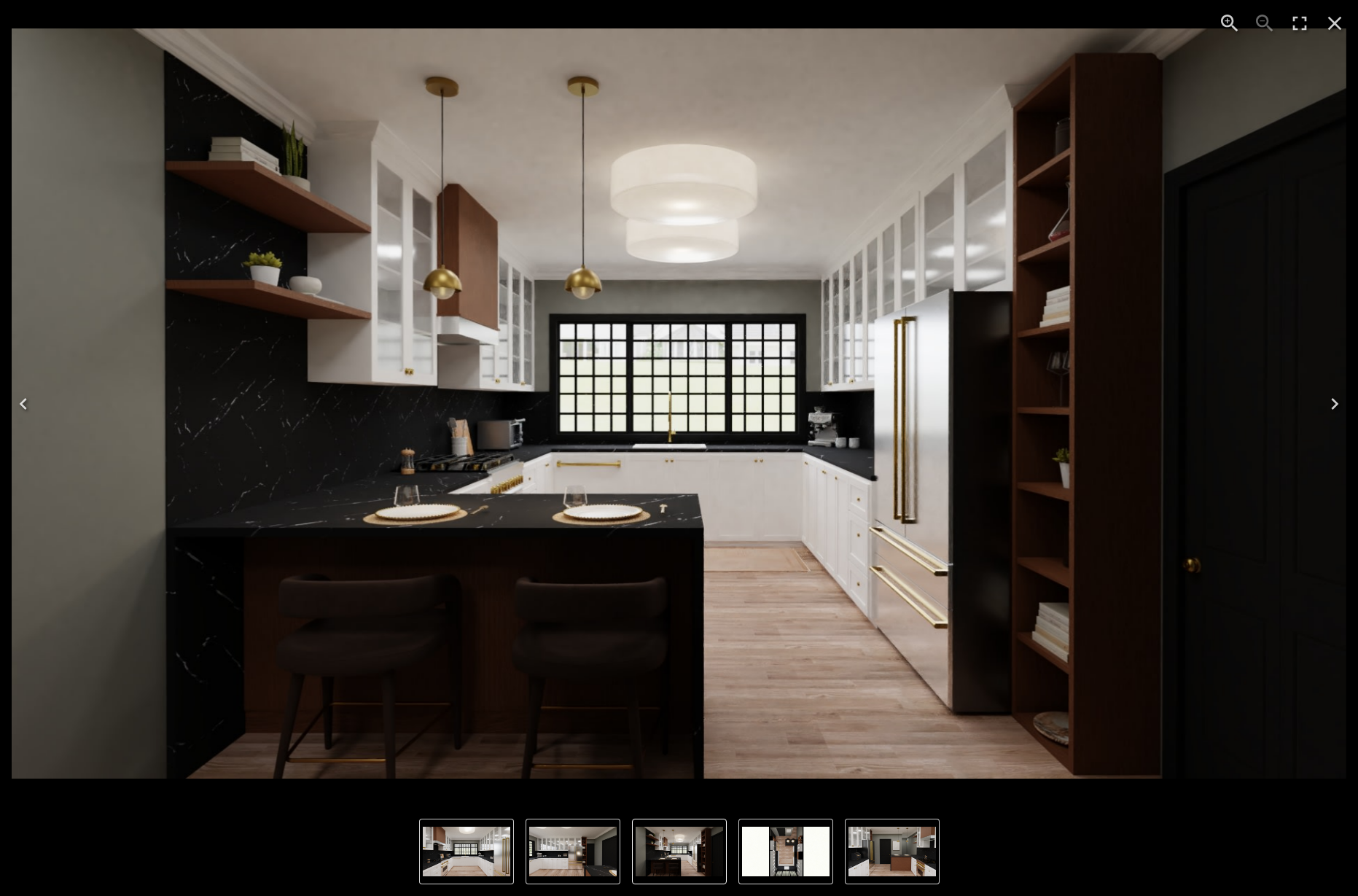
click at [320, 346] on img "4 of 6" at bounding box center [679, 404] width 1335 height 751
click at [521, 342] on img "4 of 6" at bounding box center [679, 404] width 1335 height 751
click at [105, 196] on img "4 of 6" at bounding box center [679, 404] width 1335 height 751
click at [654, 861] on img "4 of 6" at bounding box center [679, 851] width 88 height 50
click at [501, 857] on img "2 of 6" at bounding box center [467, 851] width 88 height 50
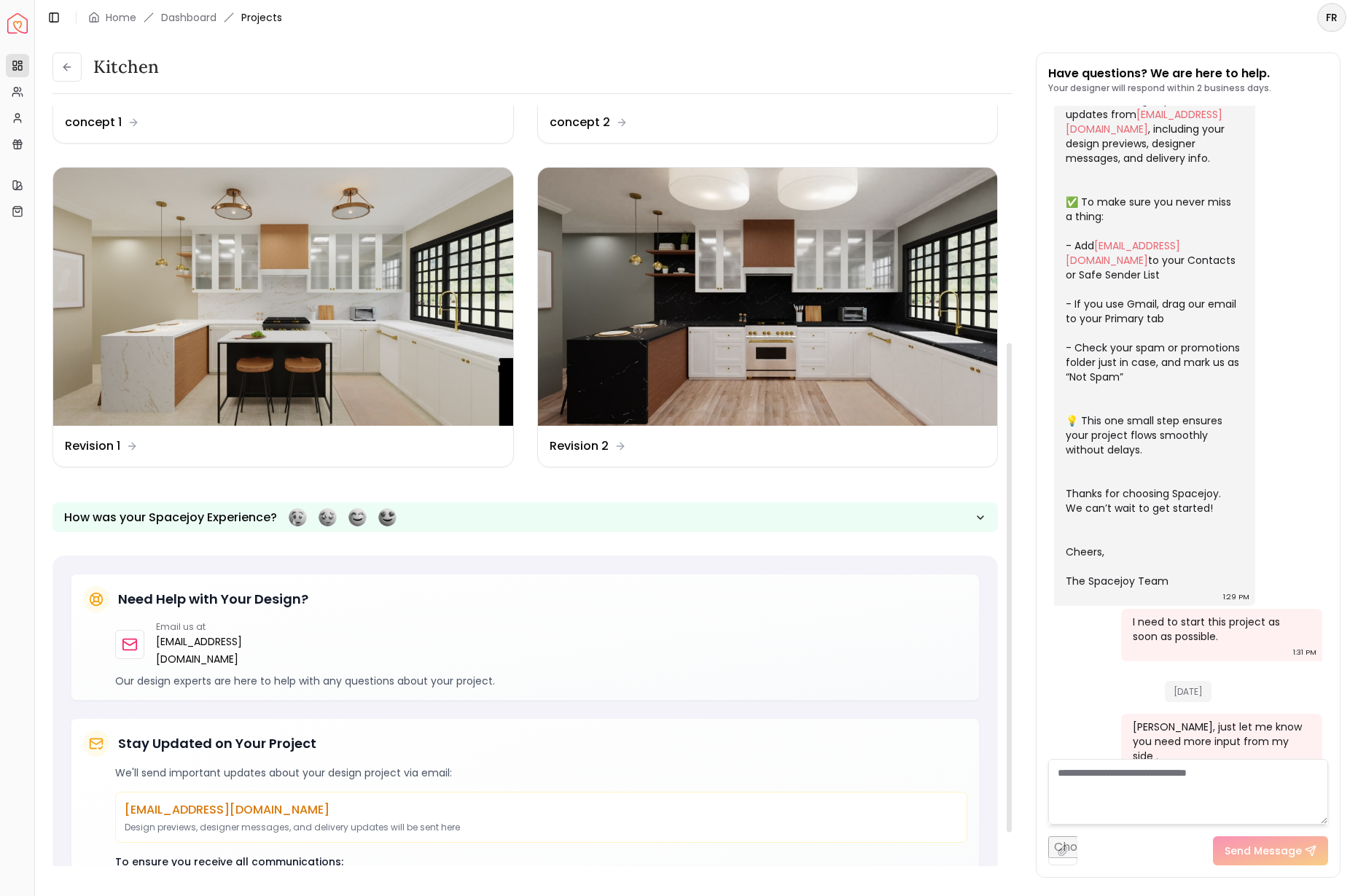
scroll to position [375, 0]
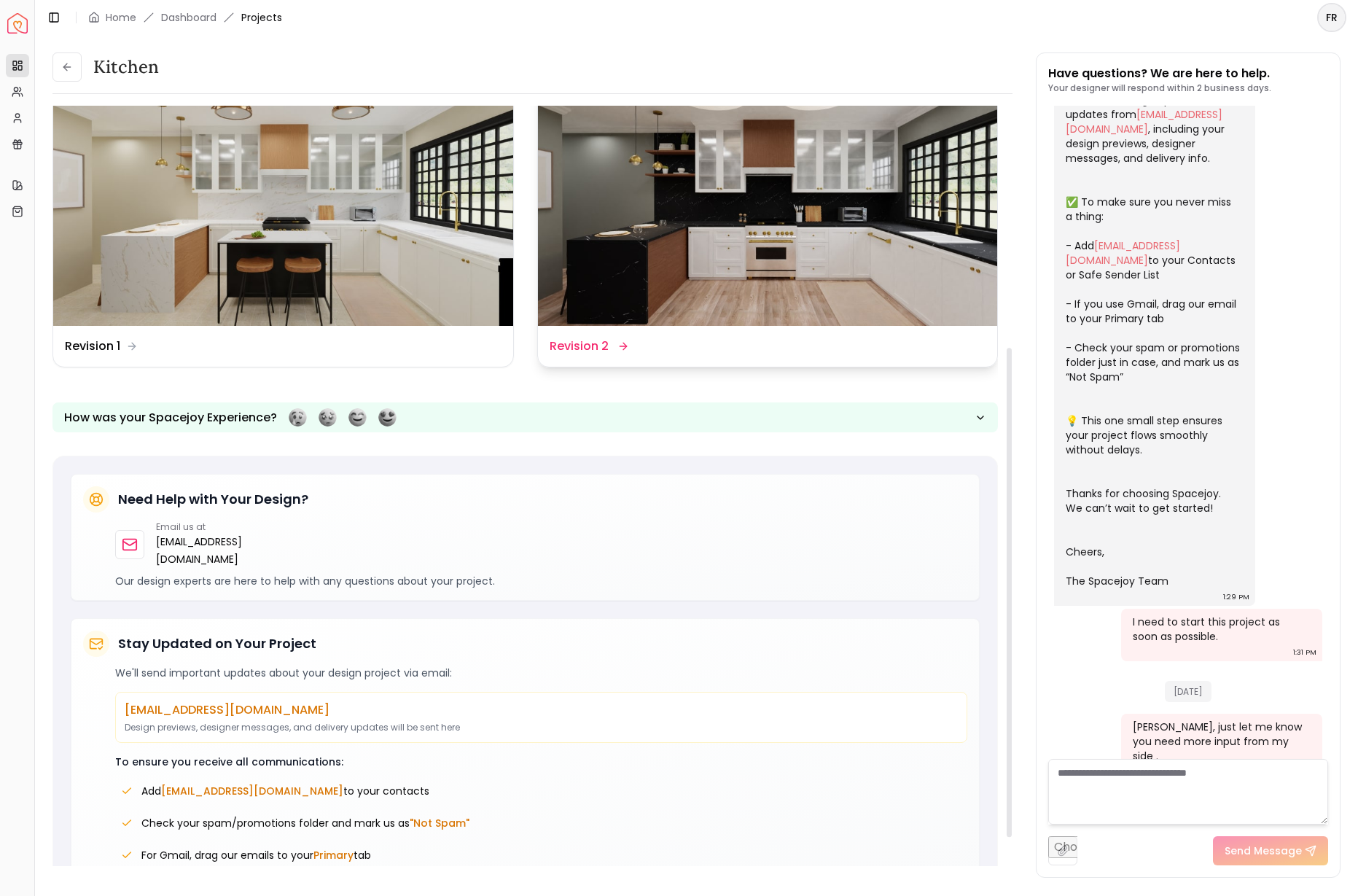
click at [628, 345] on icon at bounding box center [624, 346] width 12 height 12
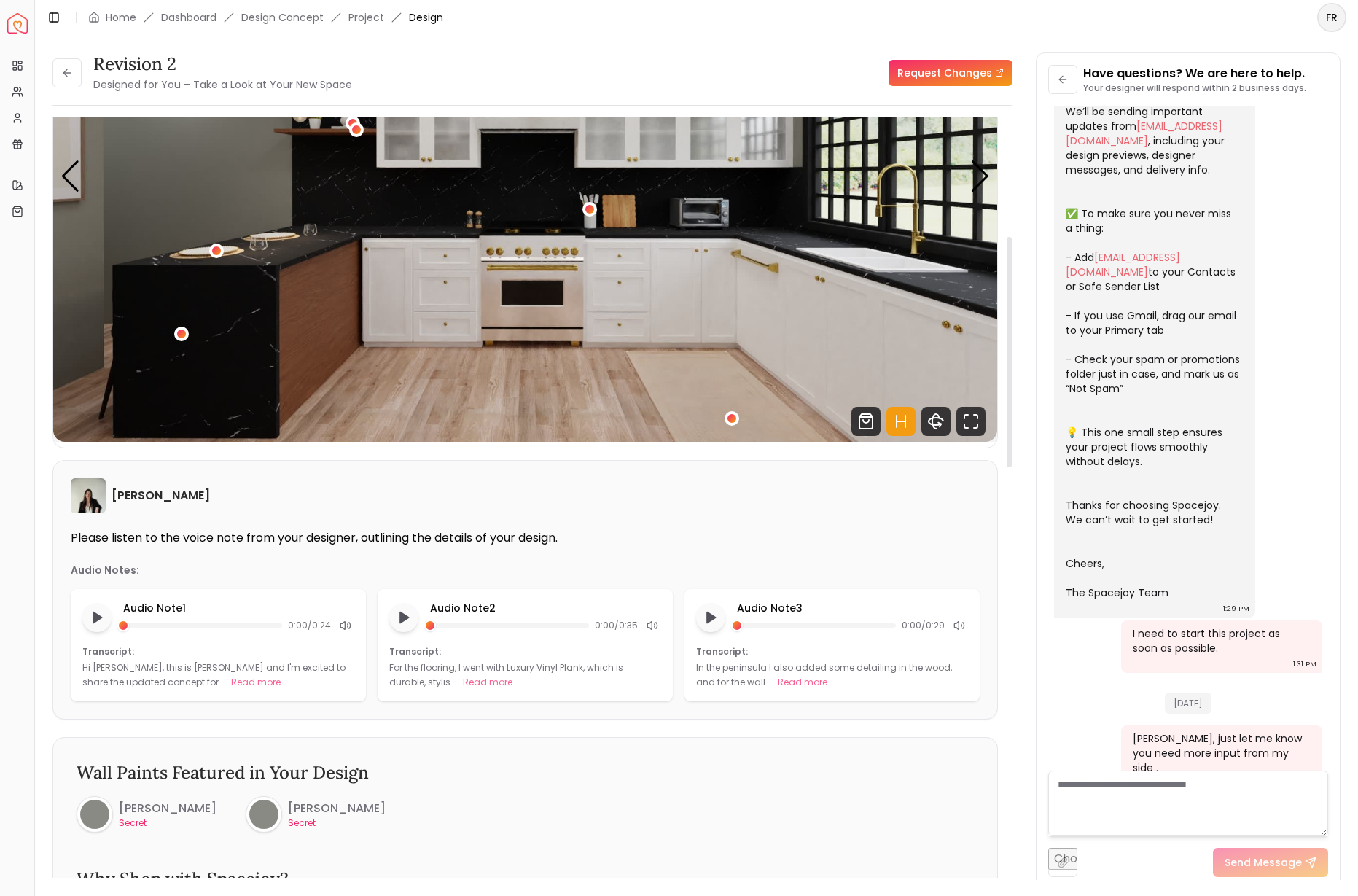
scroll to position [453, 0]
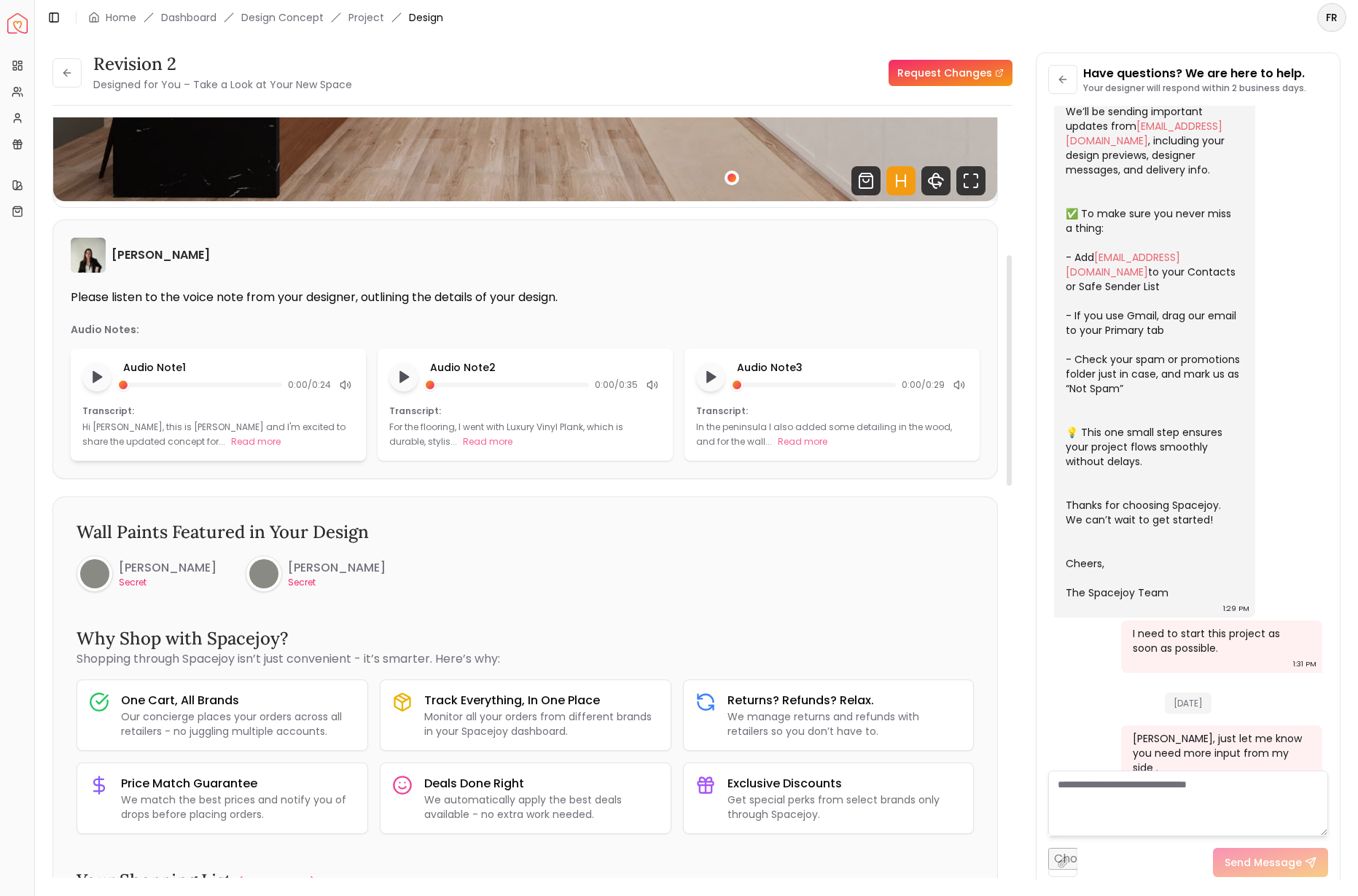
click at [138, 415] on p "Transcript:" at bounding box center [218, 412] width 272 height 12
click at [231, 443] on button "Read more" at bounding box center [256, 442] width 50 height 15
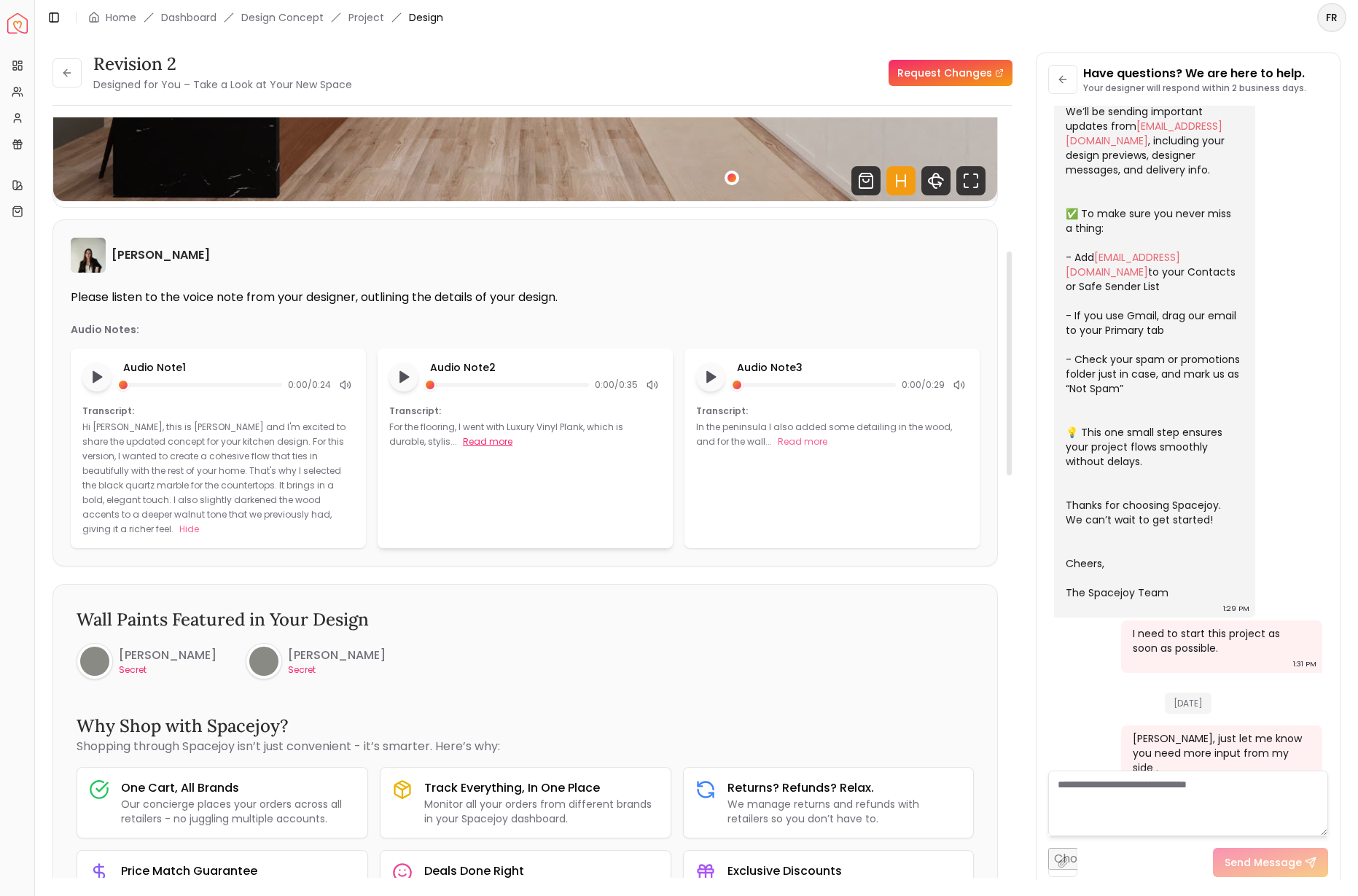
click at [463, 441] on button "Read more" at bounding box center [487, 442] width 50 height 15
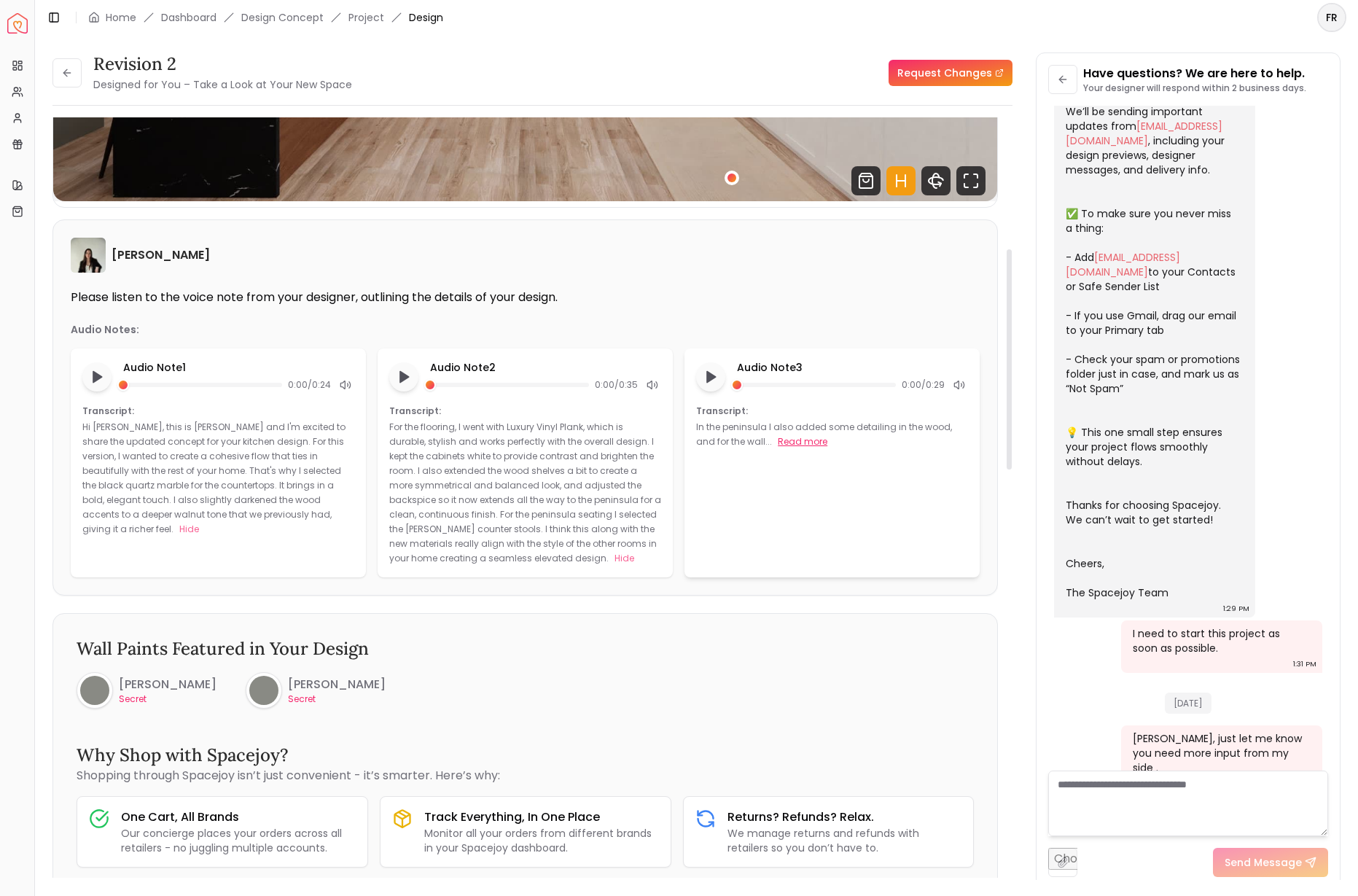
click at [796, 444] on button "Read more" at bounding box center [803, 442] width 50 height 15
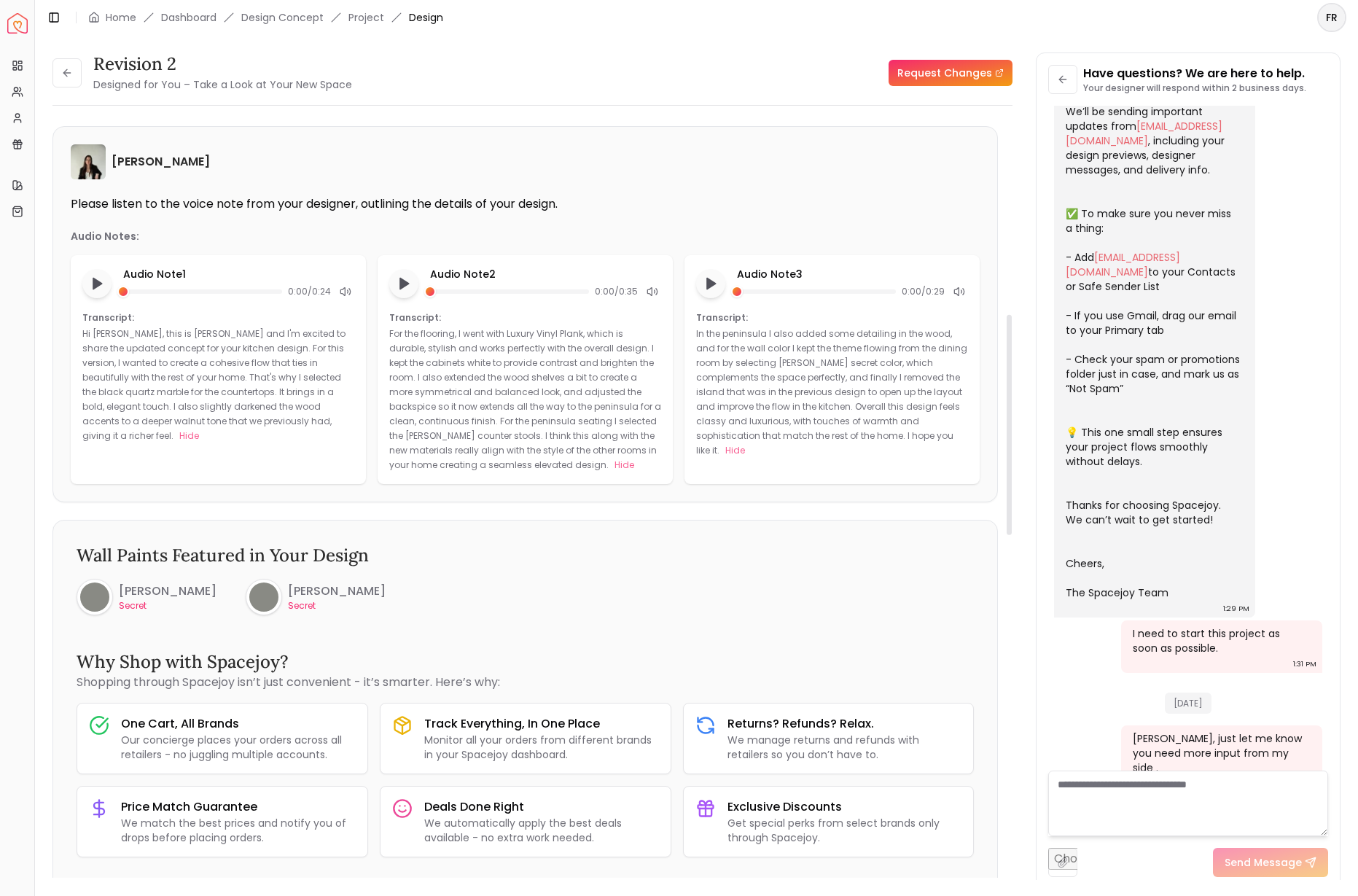
scroll to position [679, 0]
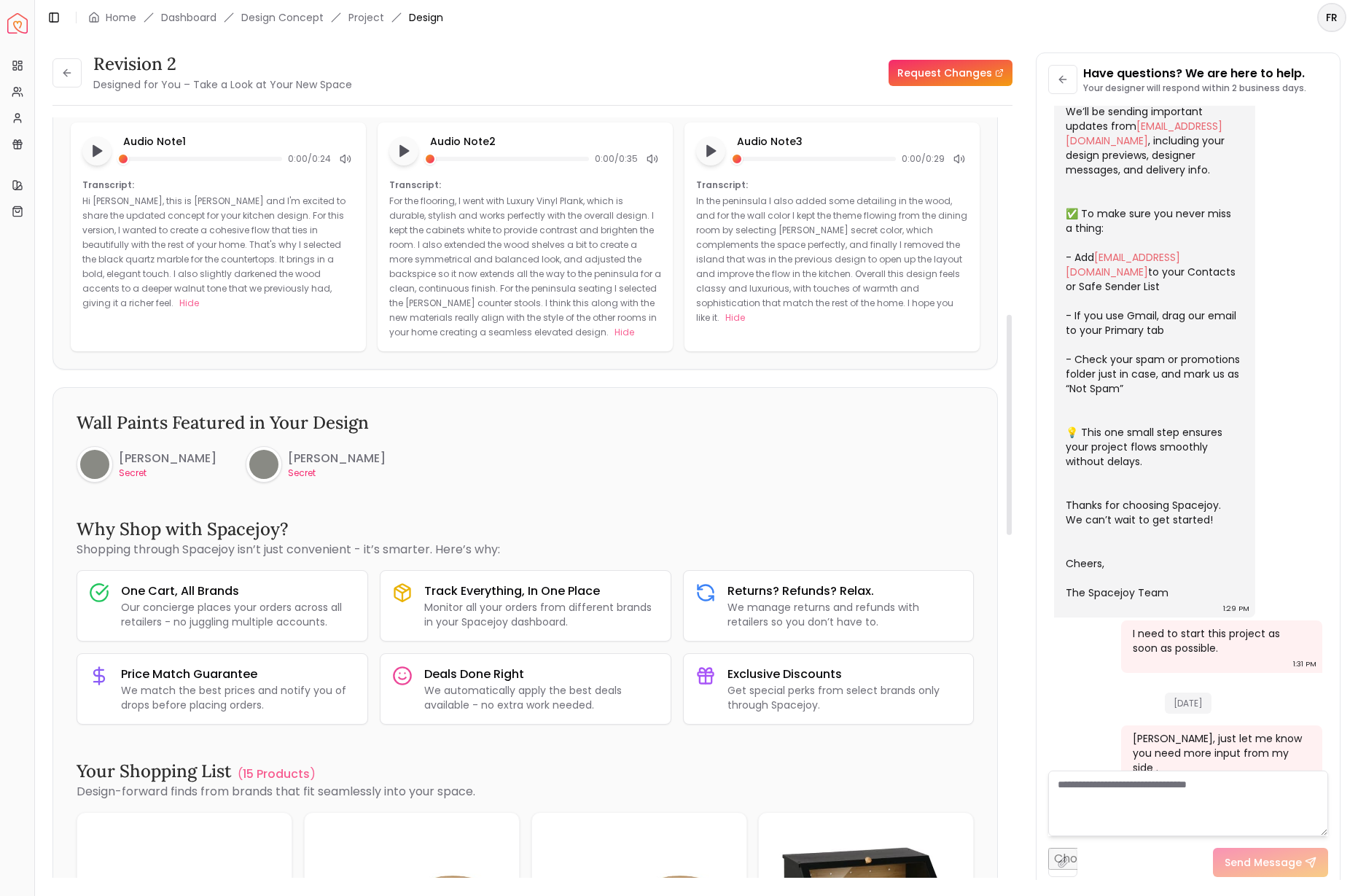
click at [334, 459] on h6 "[PERSON_NAME]" at bounding box center [337, 458] width 97 height 18
